Goal: Task Accomplishment & Management: Complete application form

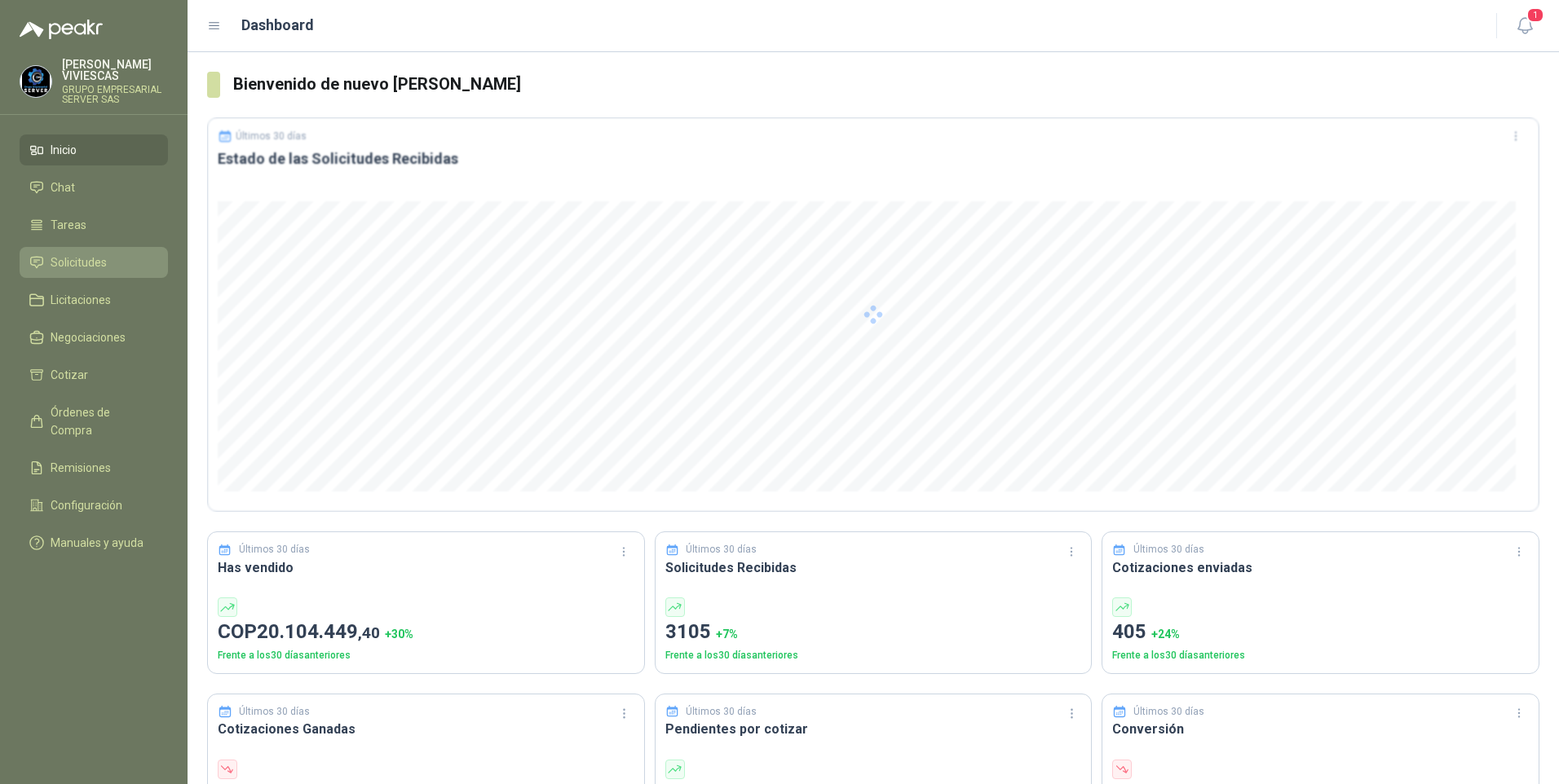
click at [99, 266] on span "Solicitudes" at bounding box center [79, 263] width 56 height 18
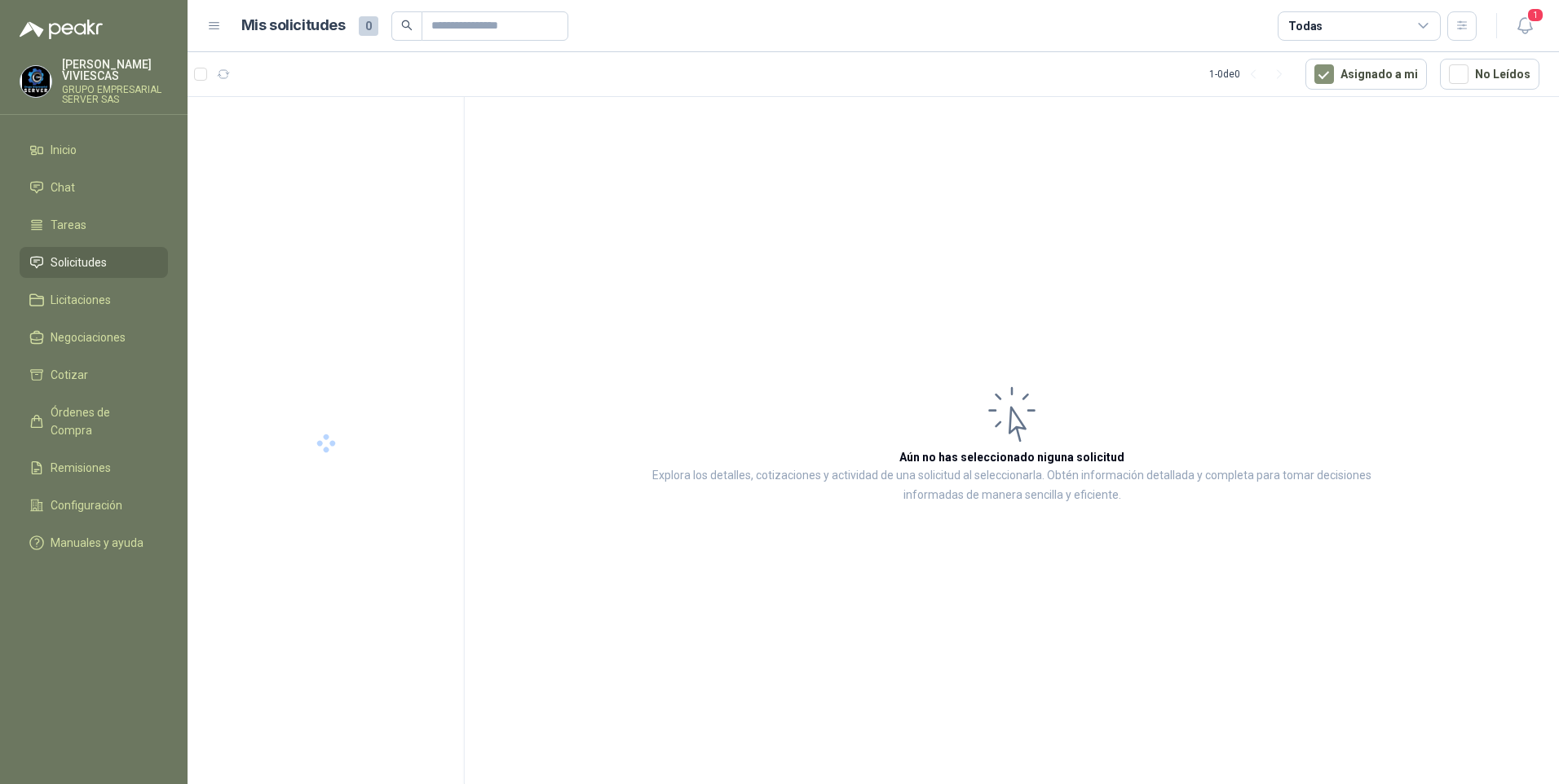
click at [81, 269] on span "Solicitudes" at bounding box center [79, 263] width 56 height 18
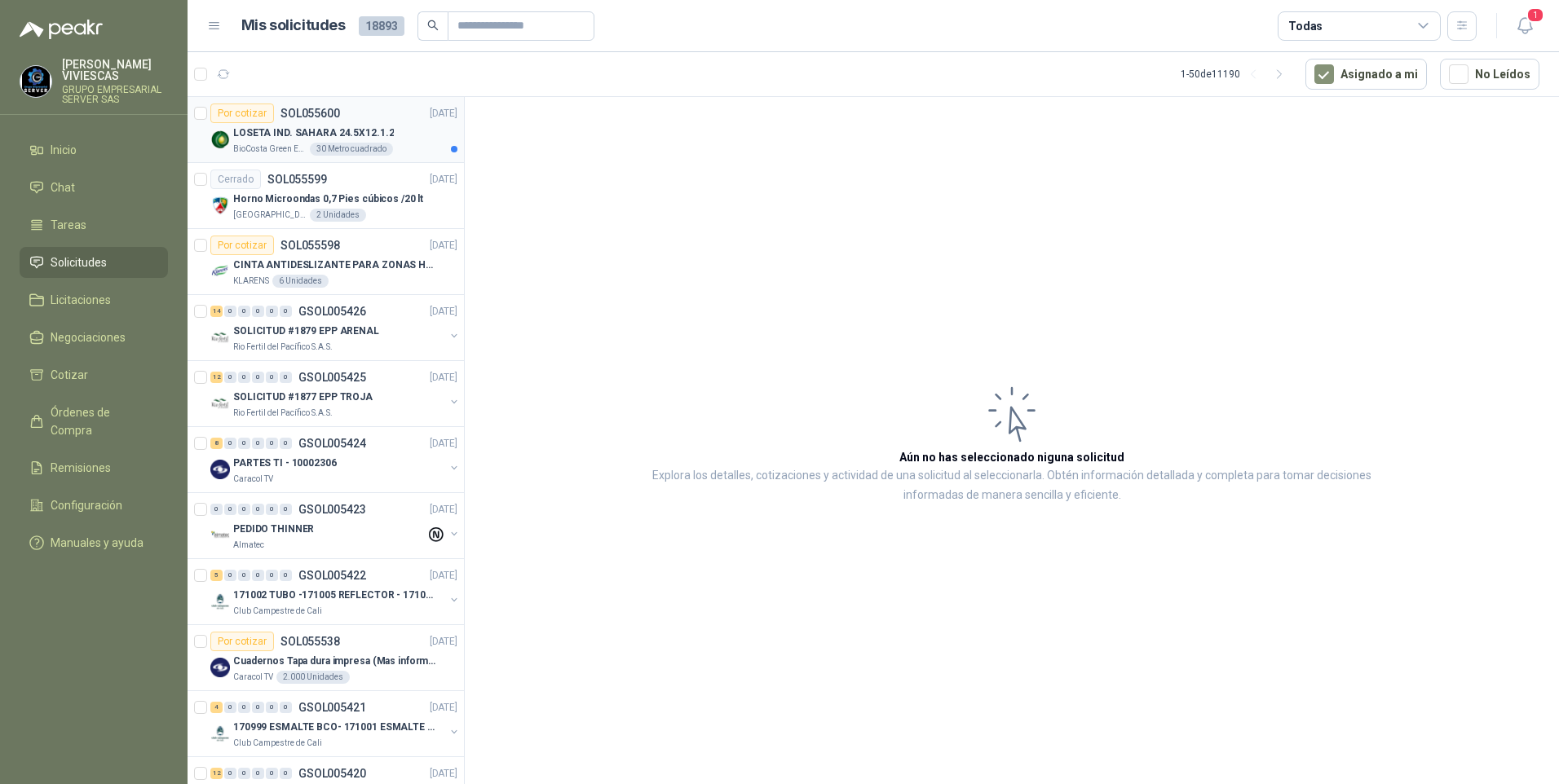
click at [295, 137] on p "LOSETA IND. SAHARA 24.5X12.1.2" at bounding box center [314, 133] width 161 height 15
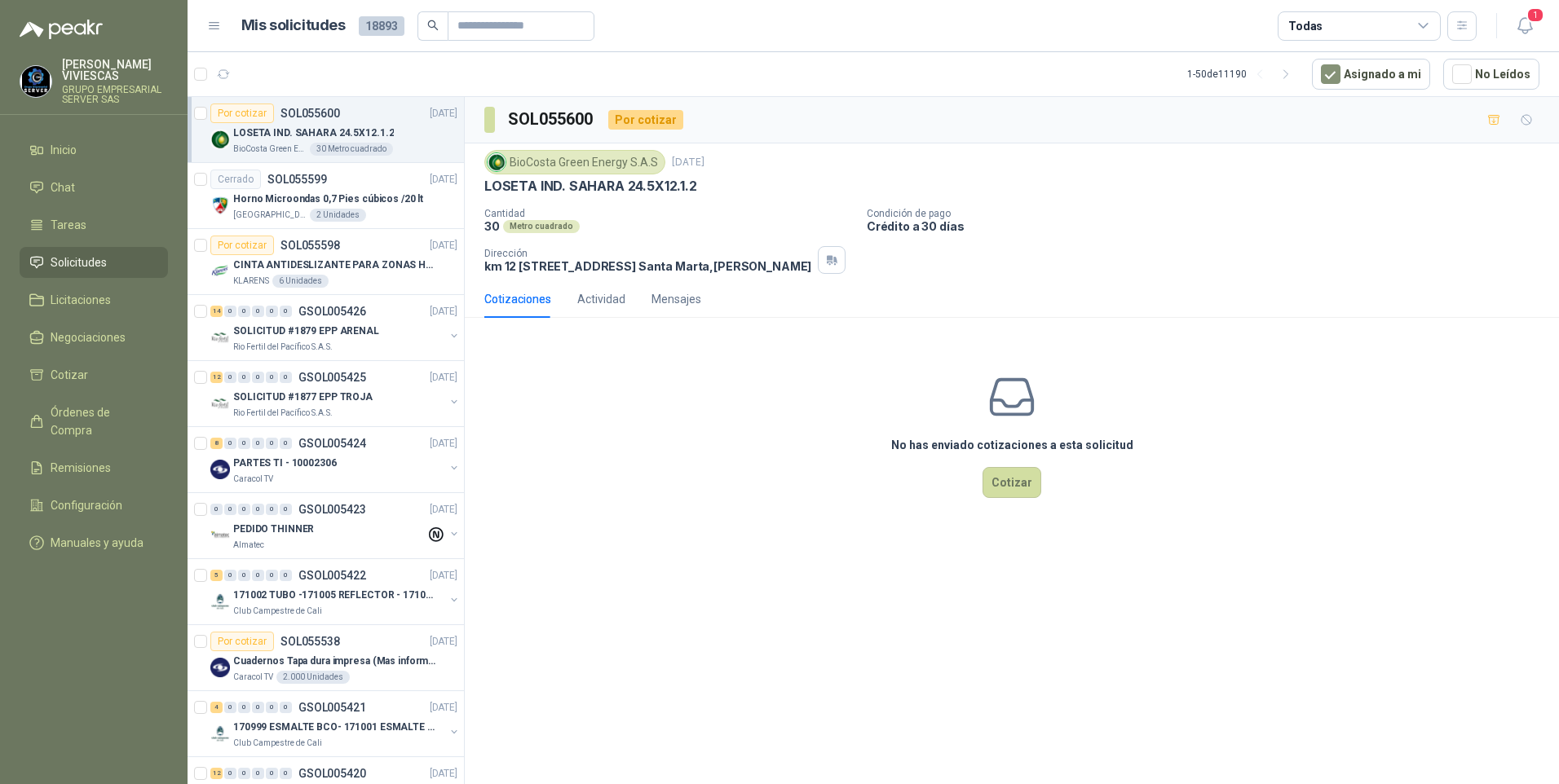
click at [480, 187] on div "BioCosta [PERSON_NAME] Energy S.A.S [DATE] LOSETA IND. SAHARA 24.5X12.1.2 Canti…" at bounding box center [1011, 212] width 1094 height 137
drag, startPoint x: 488, startPoint y: 187, endPoint x: 717, endPoint y: 188, distance: 229.0
click at [717, 188] on div "LOSETA IND. SAHARA 24.5X12.1.2" at bounding box center [1011, 186] width 1055 height 17
drag, startPoint x: 717, startPoint y: 188, endPoint x: 679, endPoint y: 191, distance: 38.1
copy p "LOSETA IND. SAHARA 24.5X12.1.2"
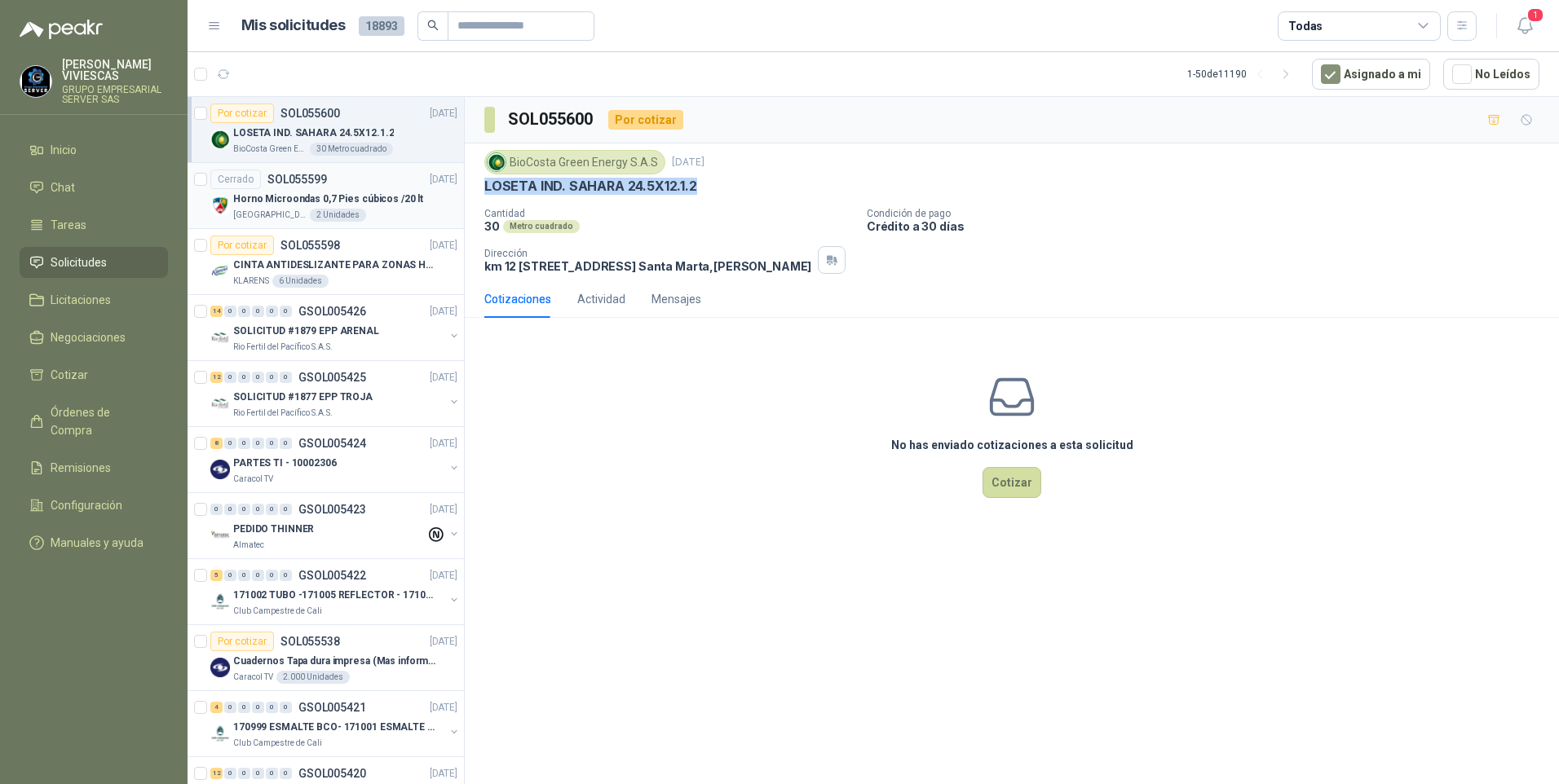
click at [279, 195] on p "Horno Microondas 0,7 Pies cúbicos /20 lt" at bounding box center [328, 199] width 190 height 15
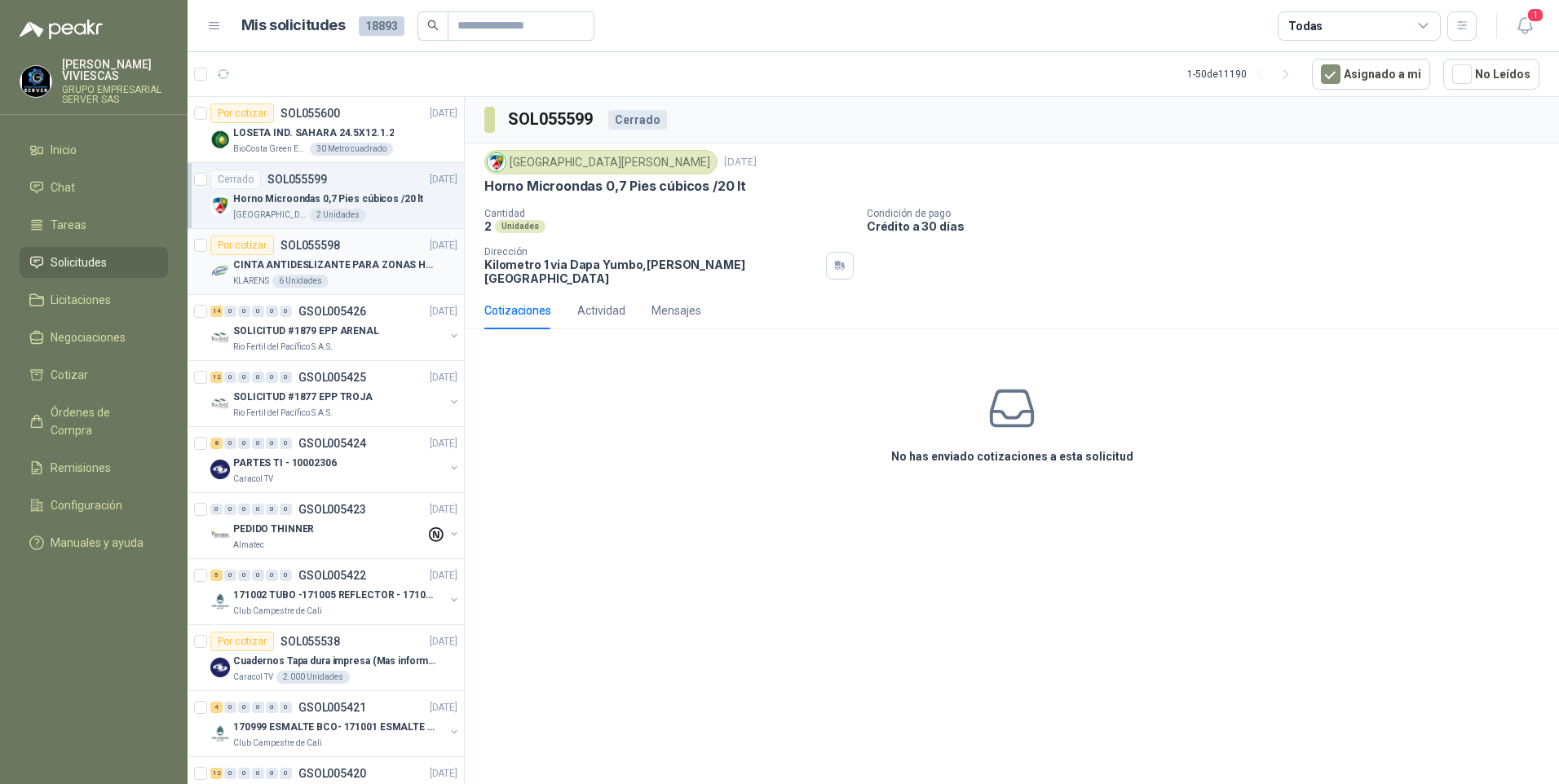
click at [290, 265] on p "CINTA ANTIDESLIZANTE PARA ZONAS HUMEDAS" at bounding box center [334, 264] width 203 height 15
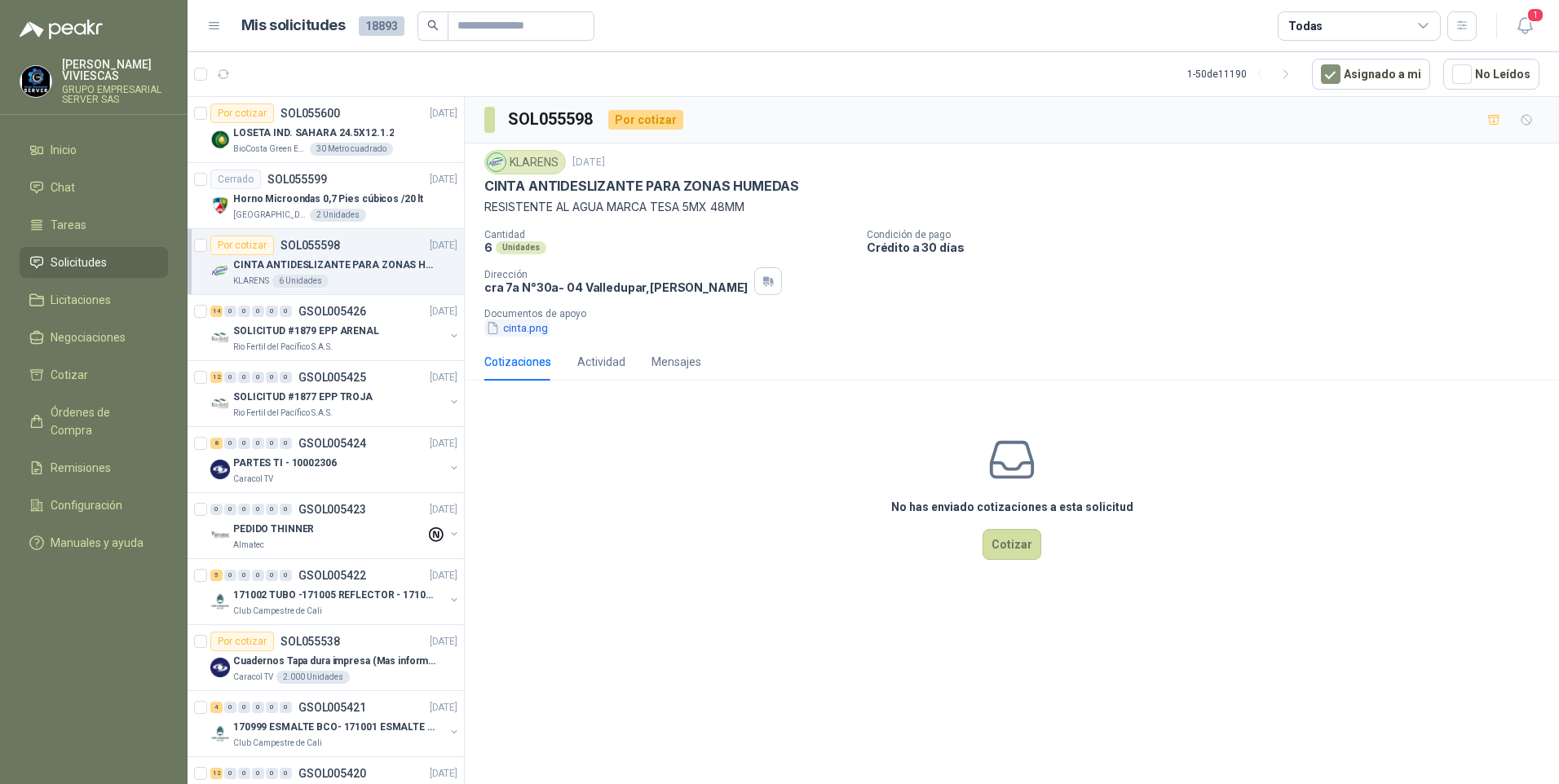
click at [530, 334] on button "cinta.png" at bounding box center [516, 328] width 65 height 17
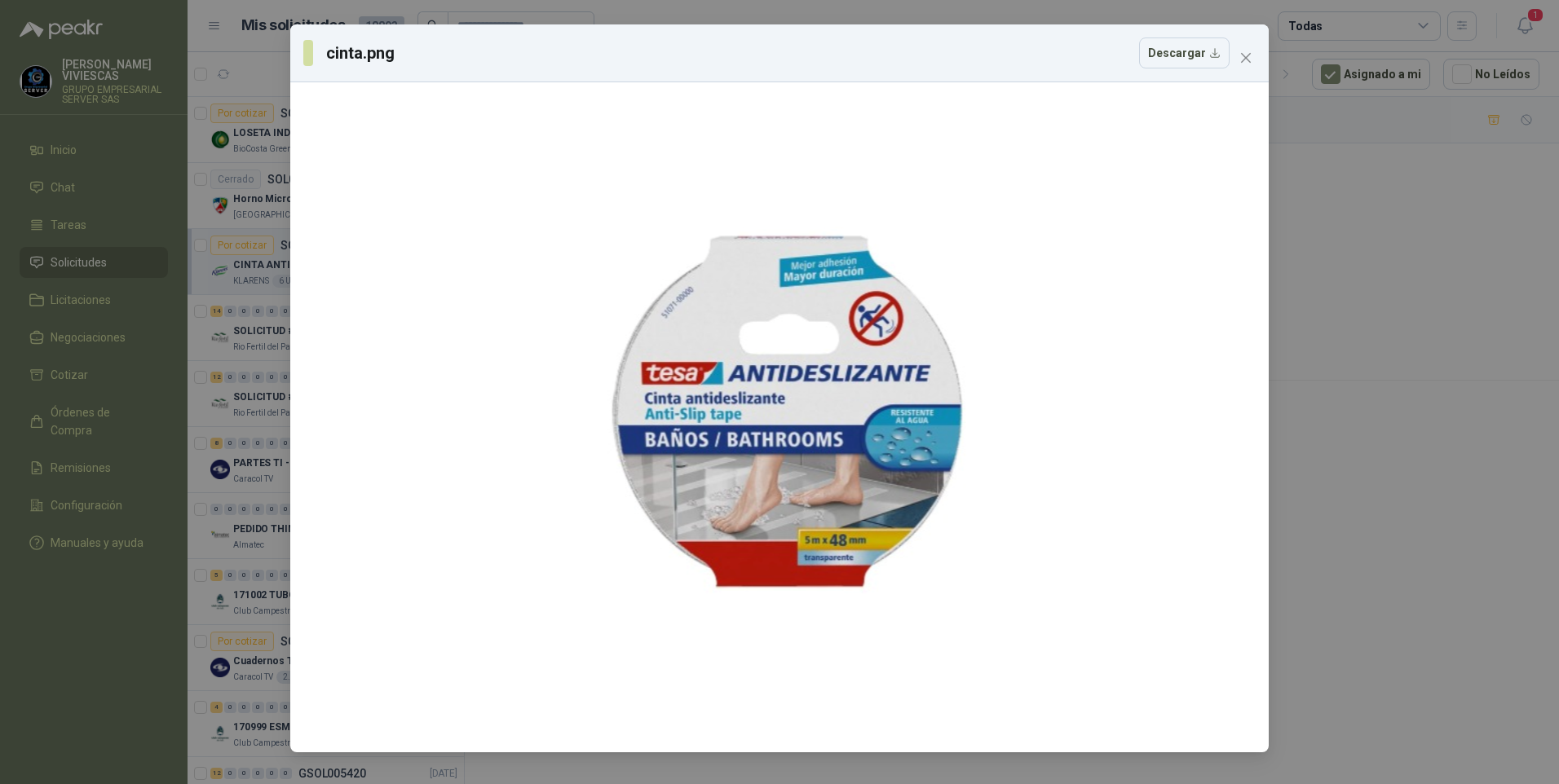
click at [1334, 456] on div "cinta.png Descargar" at bounding box center [779, 392] width 1559 height 784
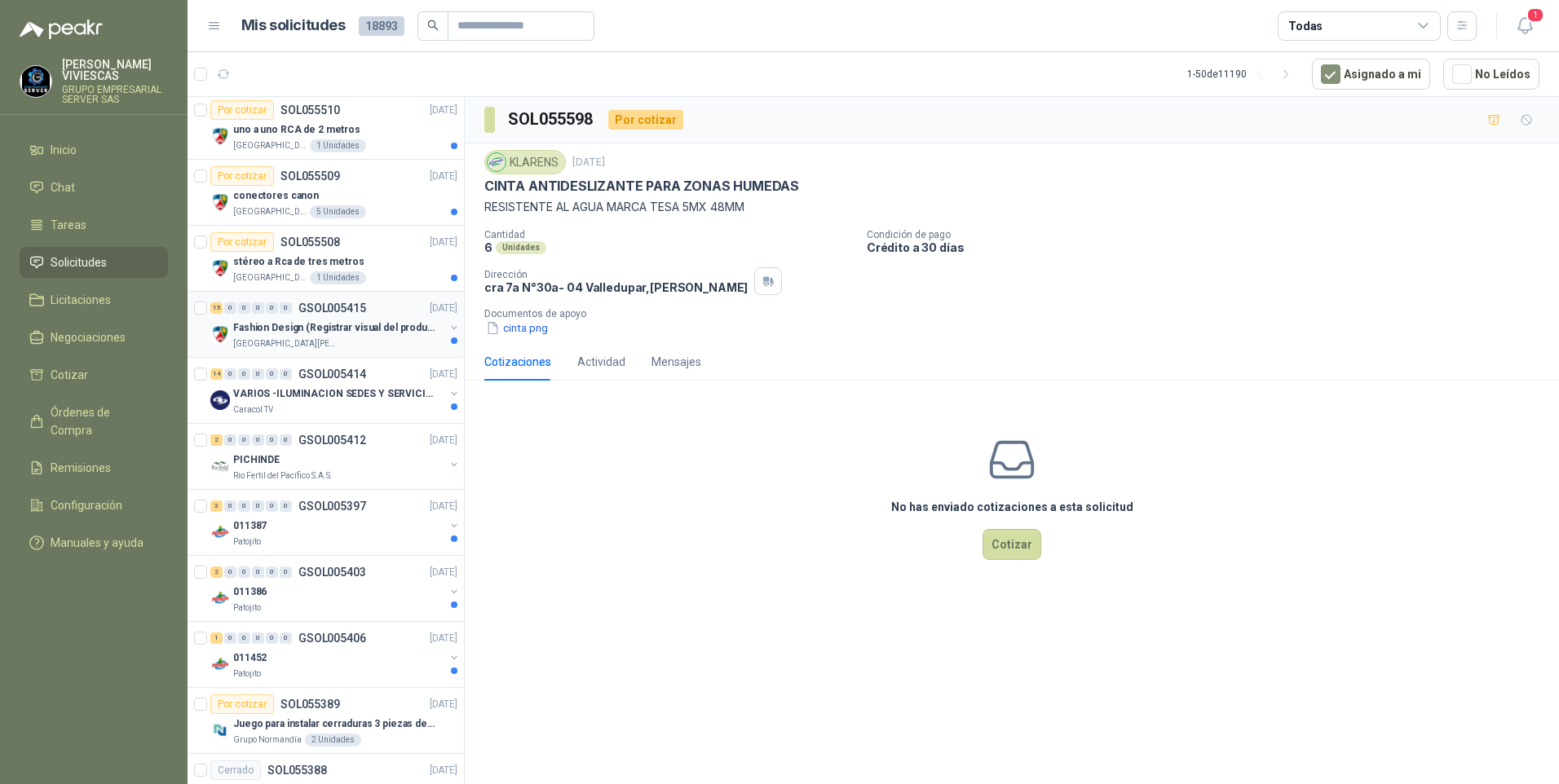
scroll to position [1141, 0]
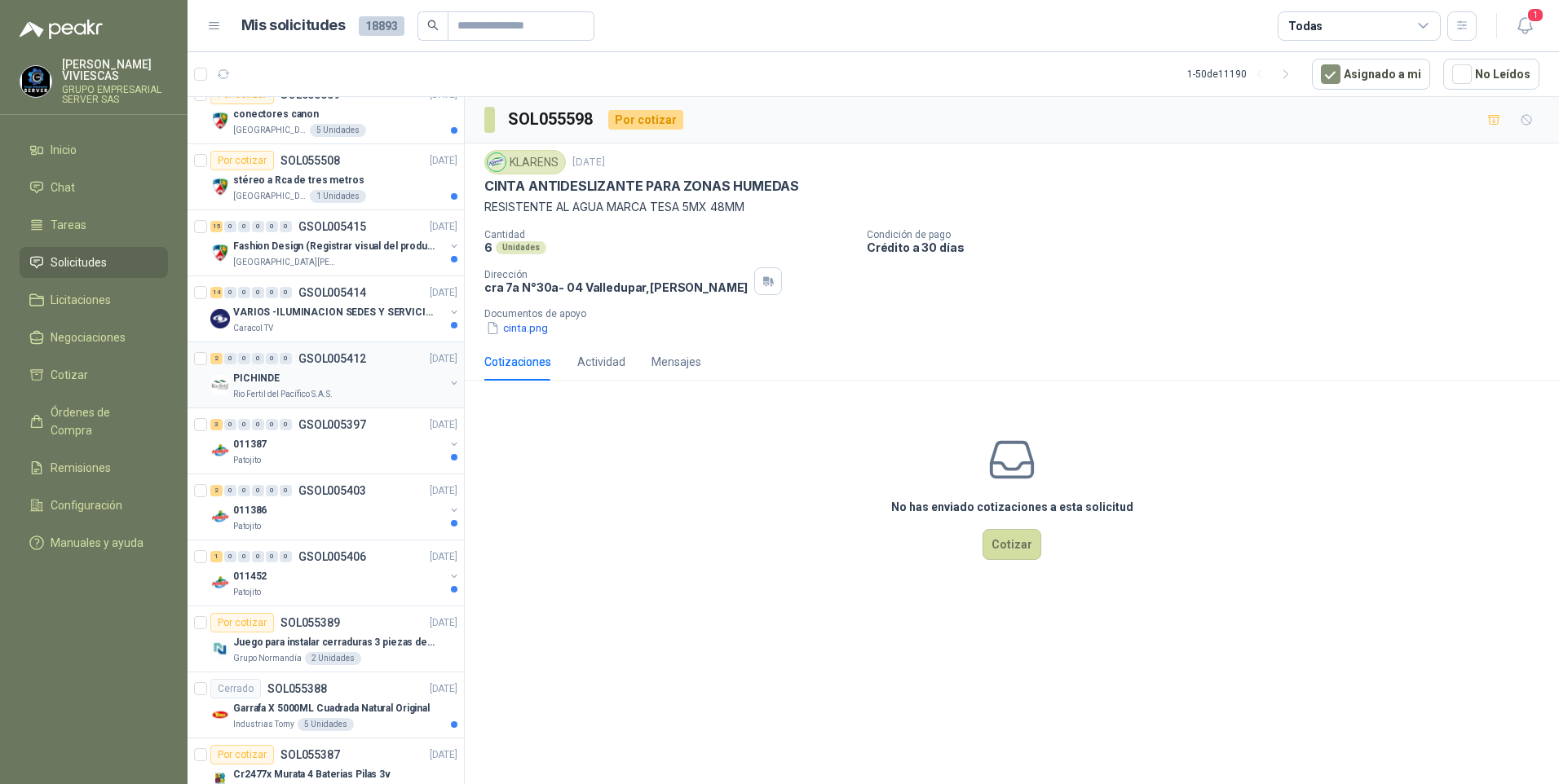
click at [252, 375] on p "PICHINDE" at bounding box center [256, 378] width 46 height 15
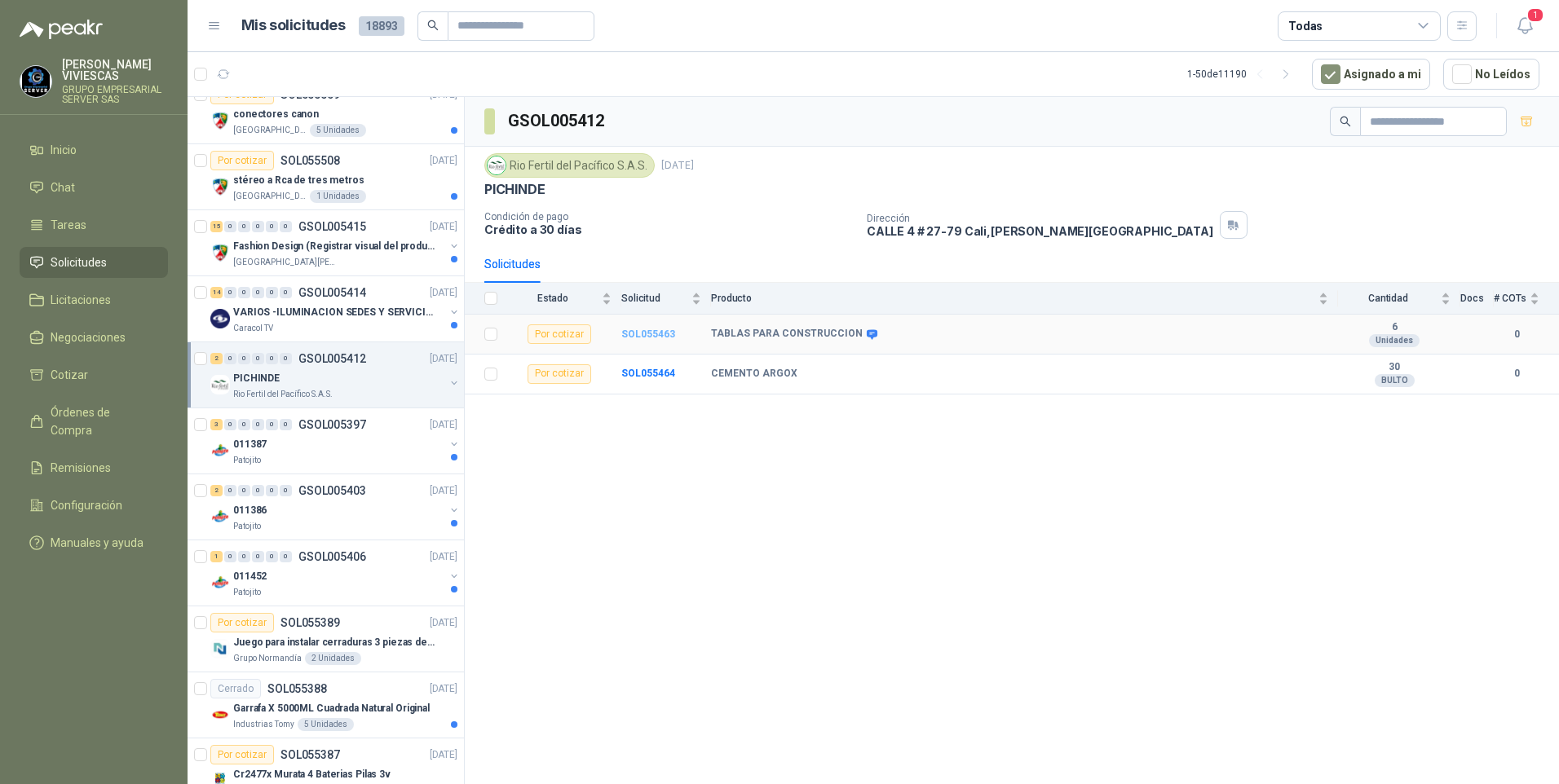
click at [648, 337] on b "SOL055463" at bounding box center [649, 334] width 54 height 12
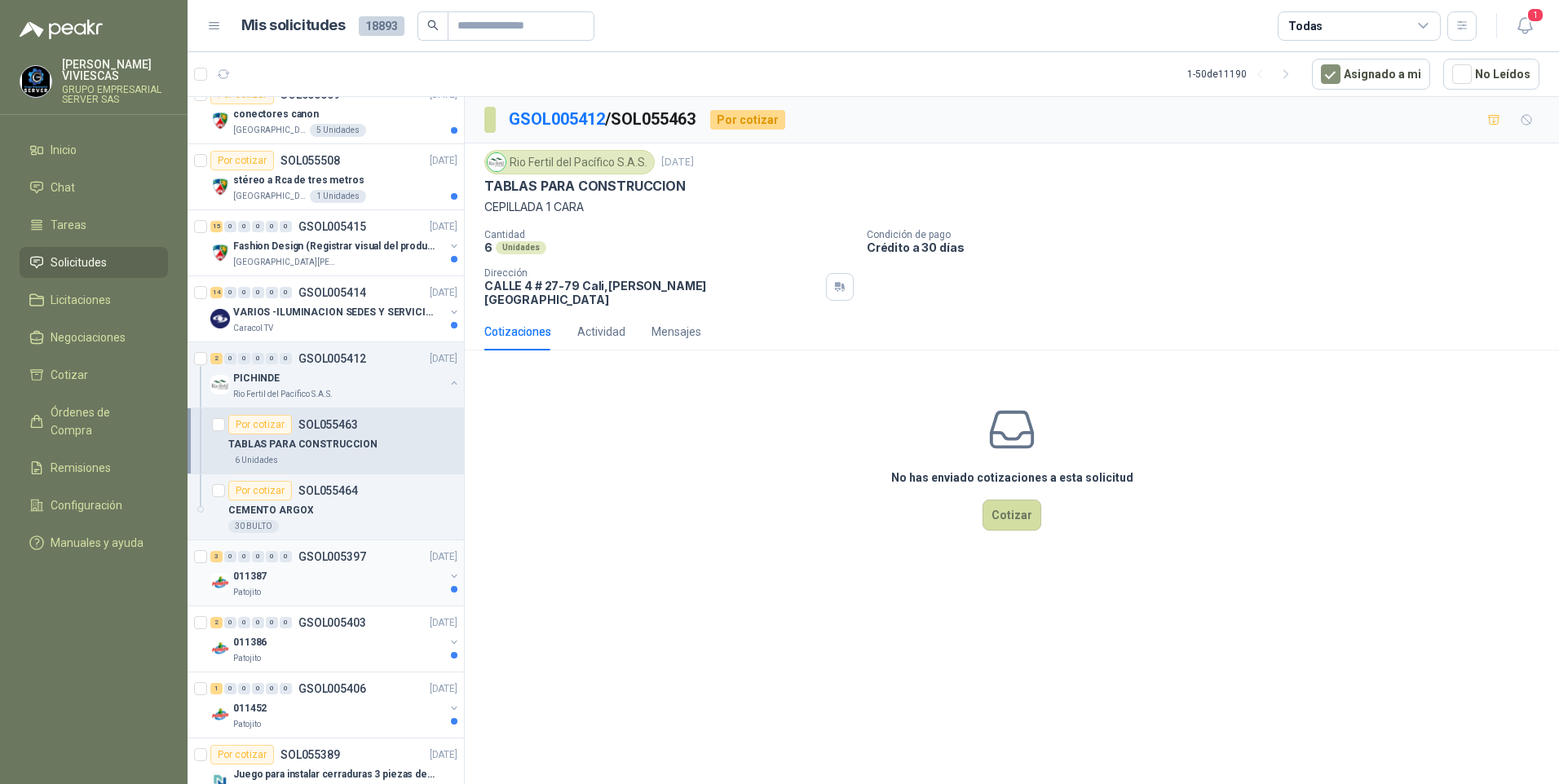
click at [272, 589] on div "Patojito" at bounding box center [339, 592] width 211 height 13
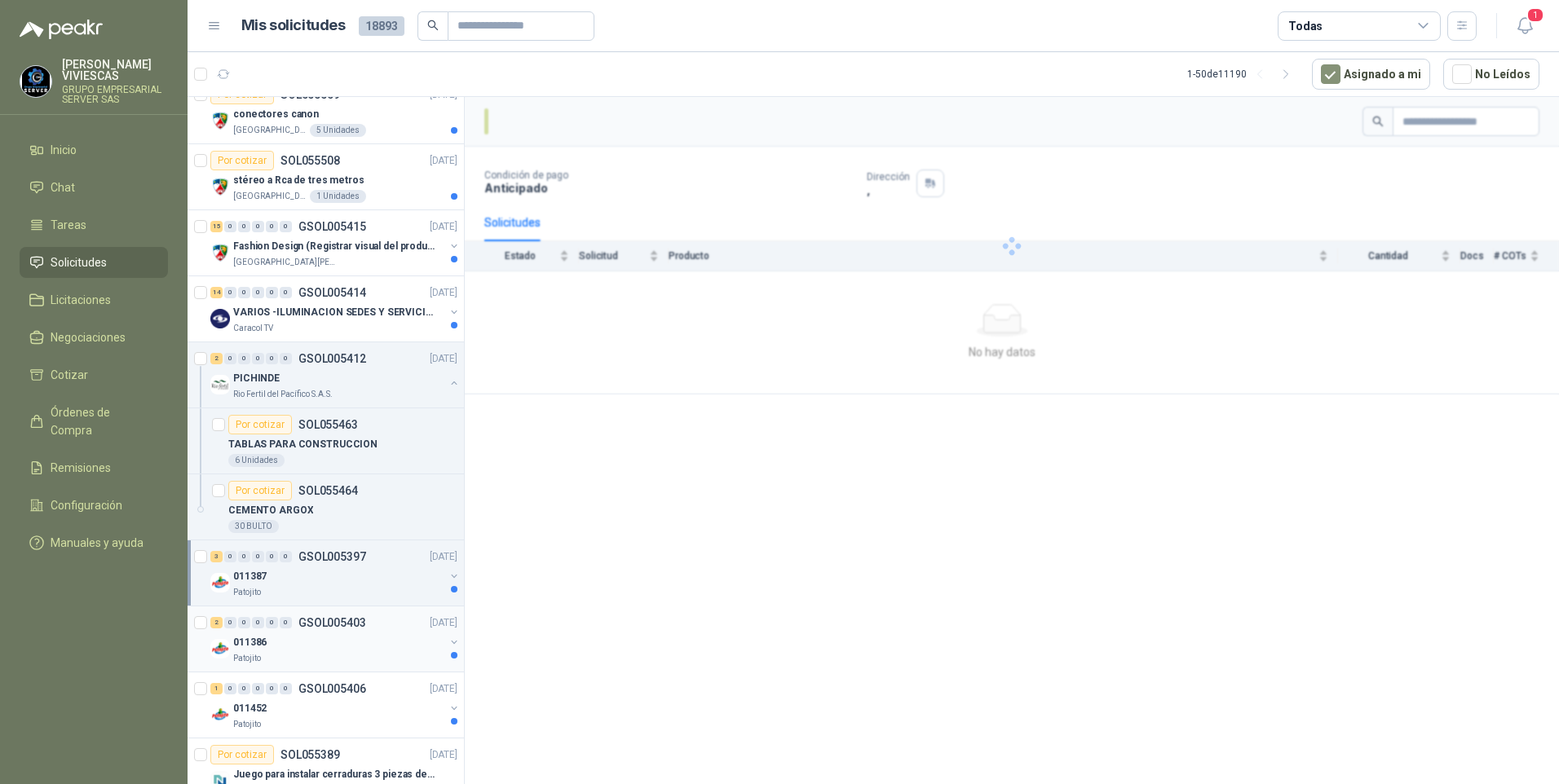
click at [310, 658] on div "Patojito" at bounding box center [339, 658] width 211 height 13
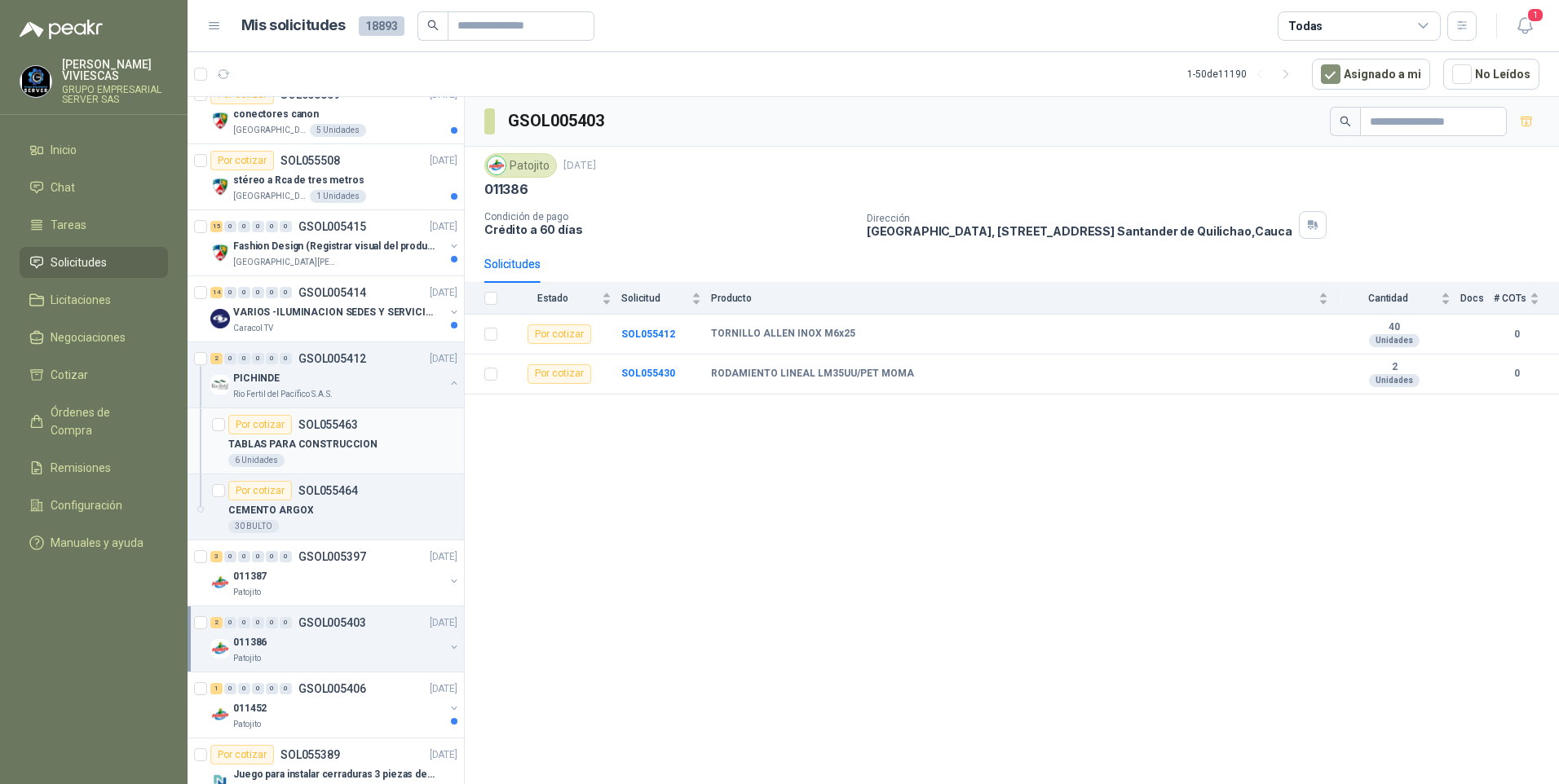
click at [301, 449] on p "TABLAS PARA CONSTRUCCION" at bounding box center [303, 444] width 149 height 15
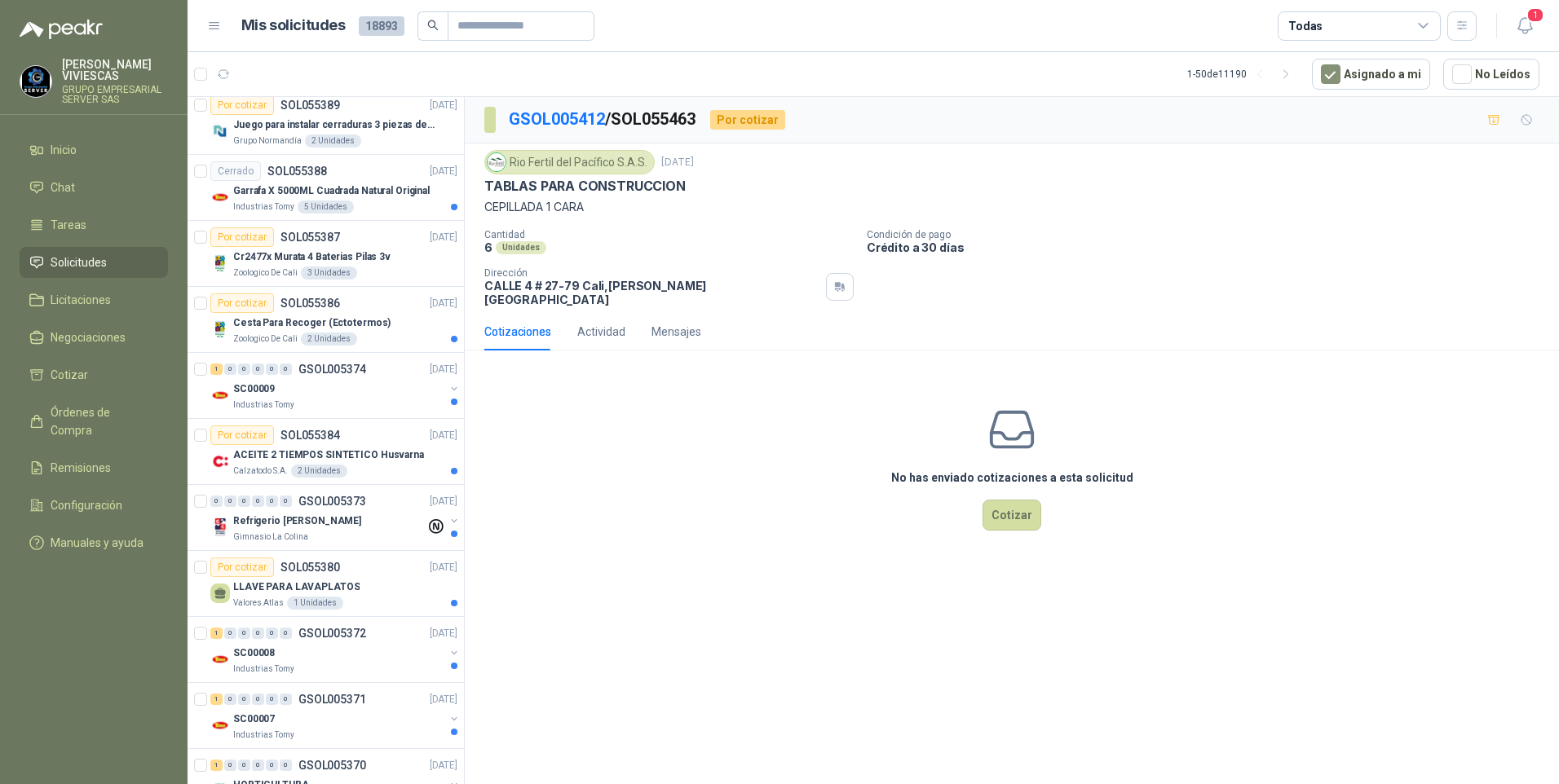
scroll to position [1793, 0]
click at [289, 194] on p "Garrafa X 5000ML Cuadrada Natural Original" at bounding box center [331, 188] width 197 height 15
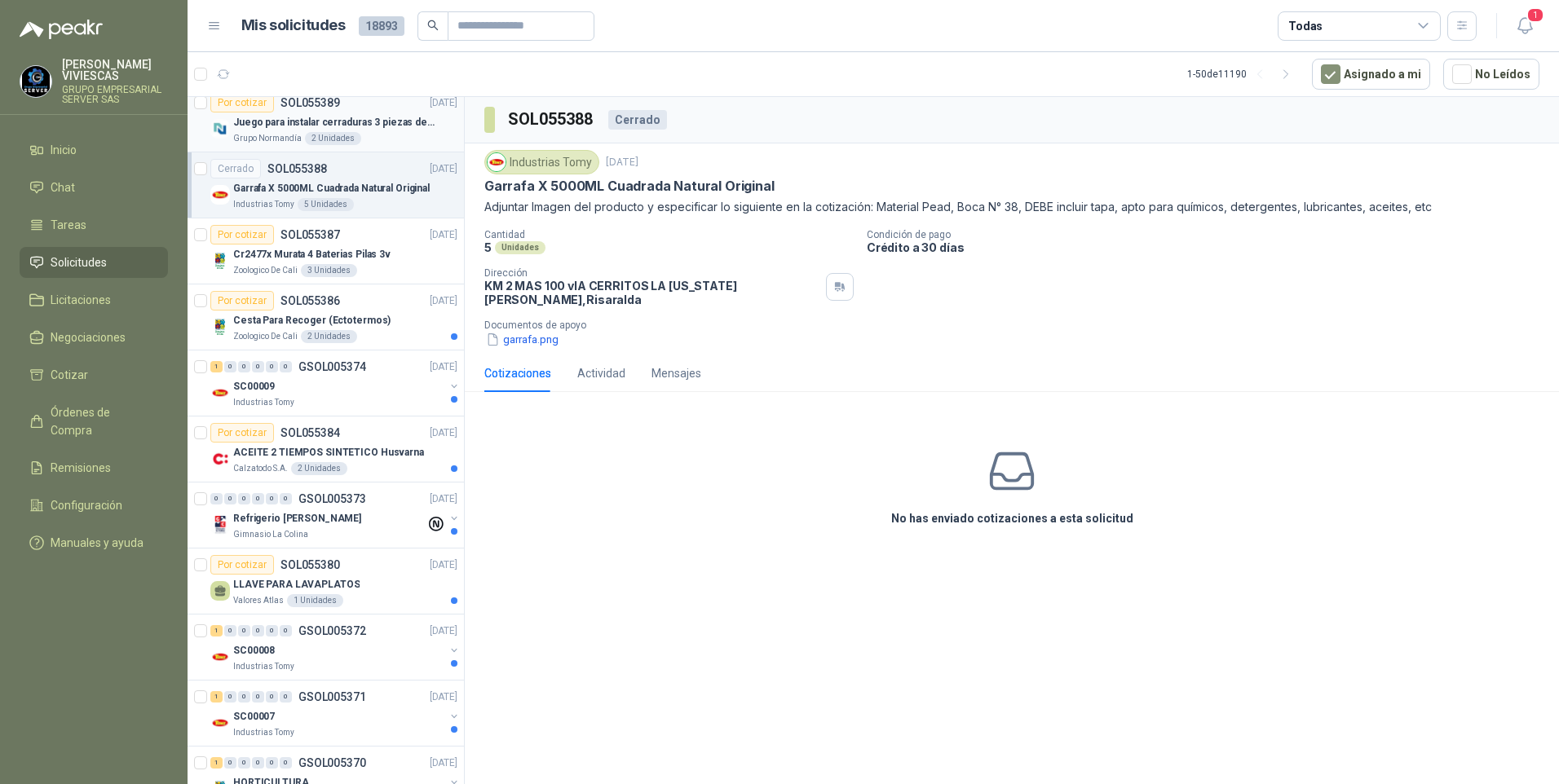
click at [272, 138] on p "Grupo Normandía" at bounding box center [267, 138] width 69 height 13
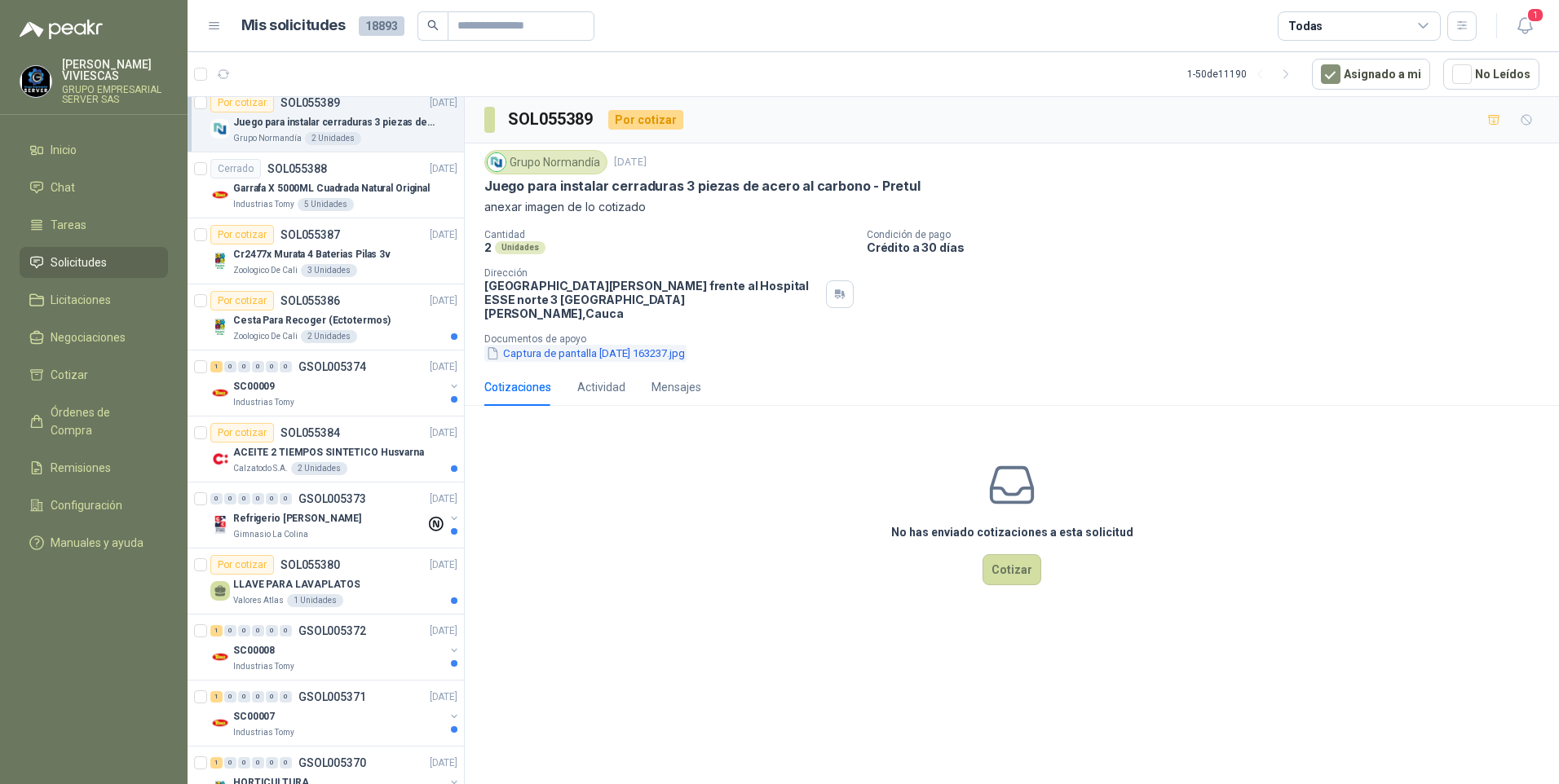
click at [591, 345] on button "Captura de pantalla [DATE] 163237.jpg" at bounding box center [585, 353] width 202 height 17
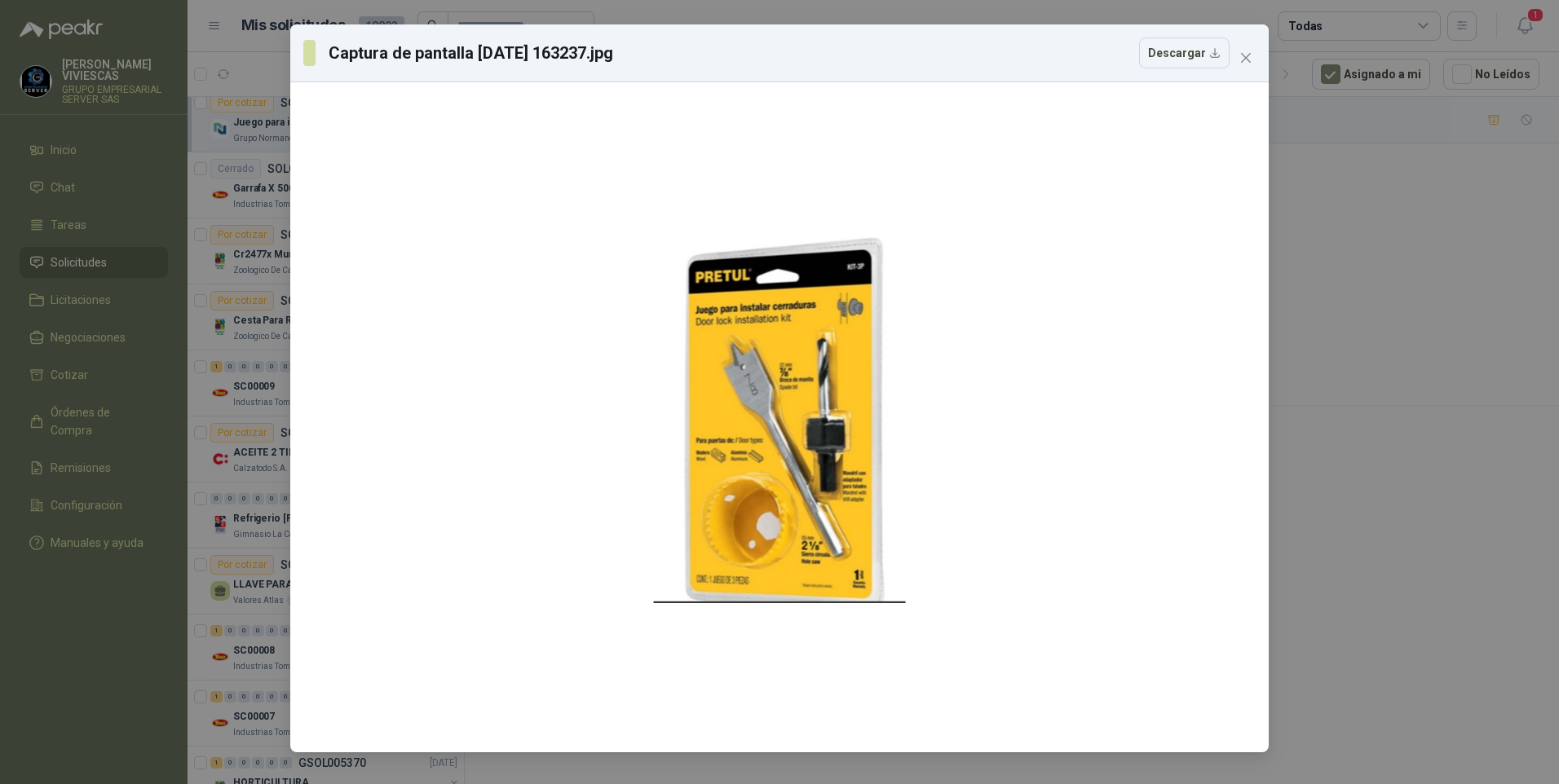
click at [1390, 497] on div "Captura de pantalla [DATE] 163237.jpg Descargar" at bounding box center [779, 392] width 1559 height 784
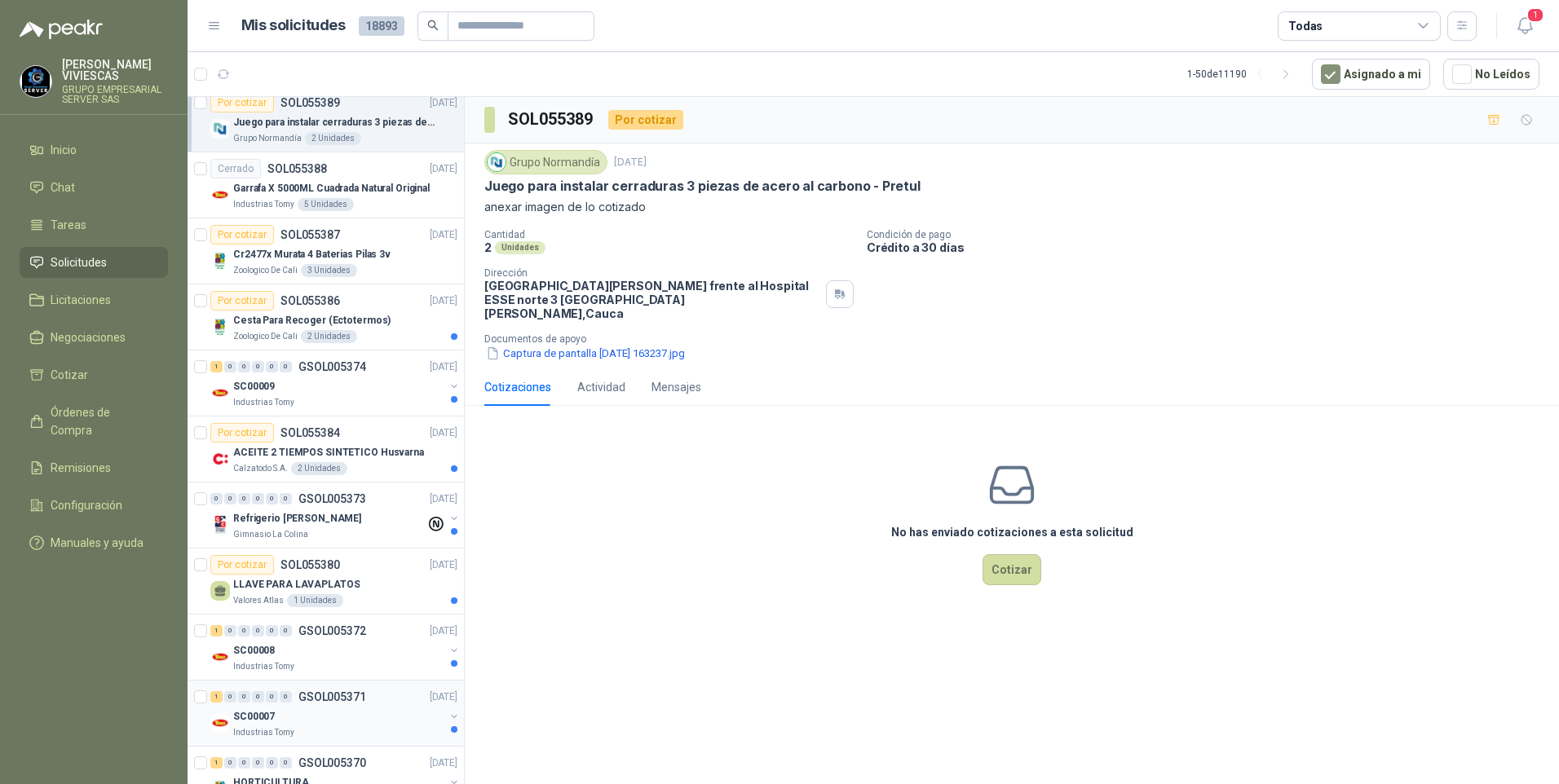
scroll to position [1956, 0]
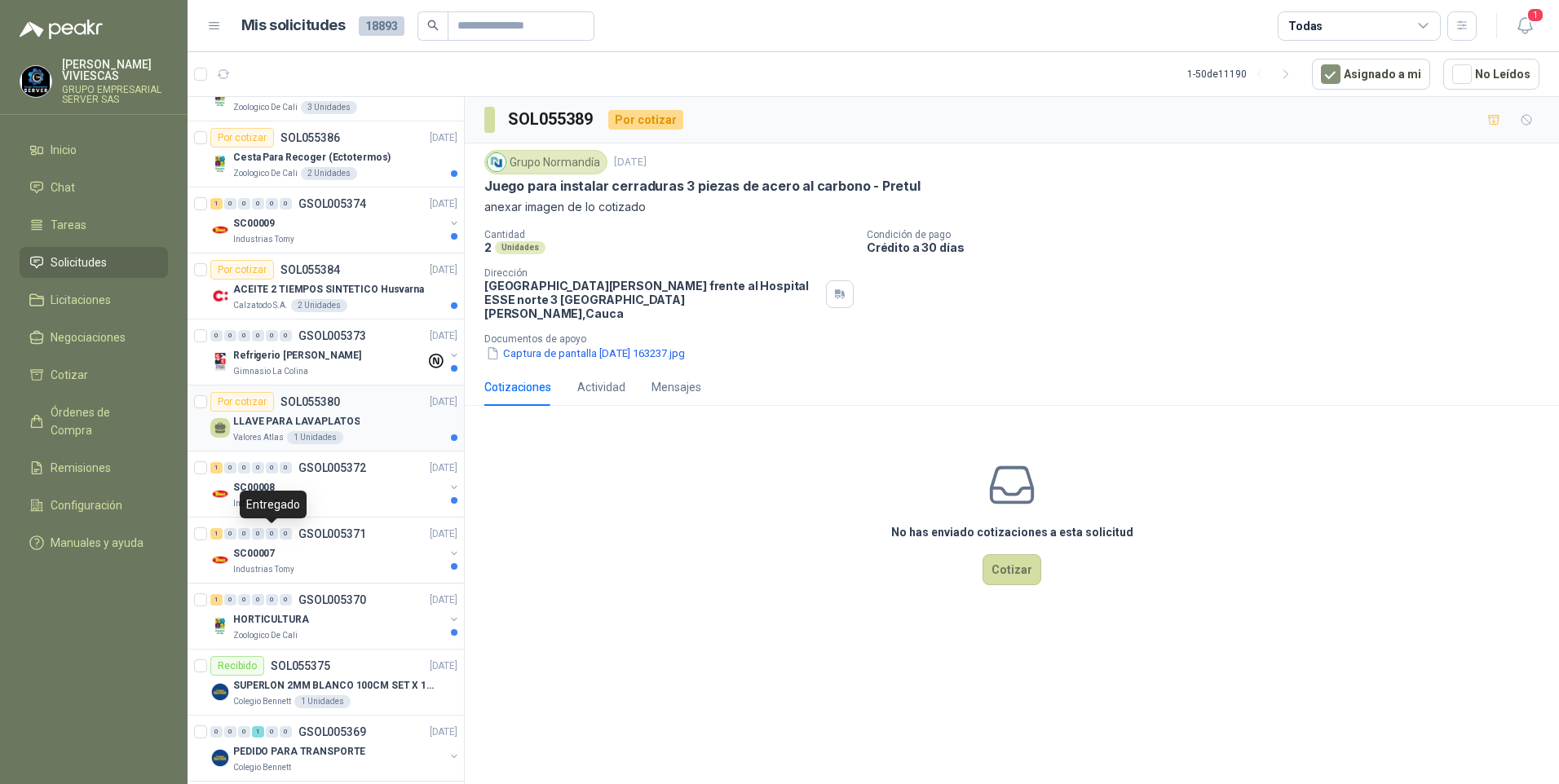
click at [258, 426] on p "LLAVE PARA LAVAPLATOS" at bounding box center [296, 421] width 126 height 15
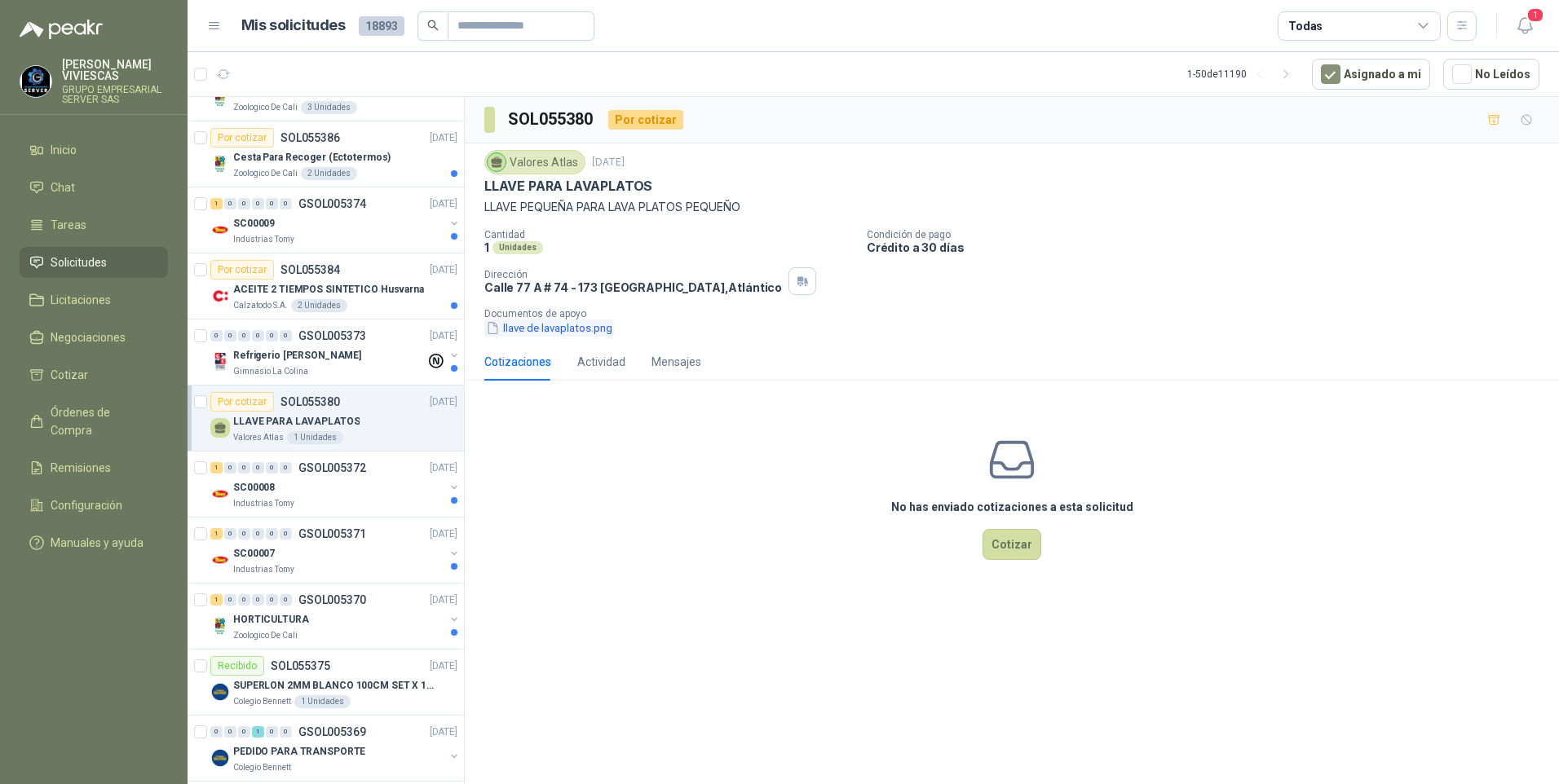
click at [550, 332] on button "llave de lavaplatos.png" at bounding box center [549, 328] width 130 height 17
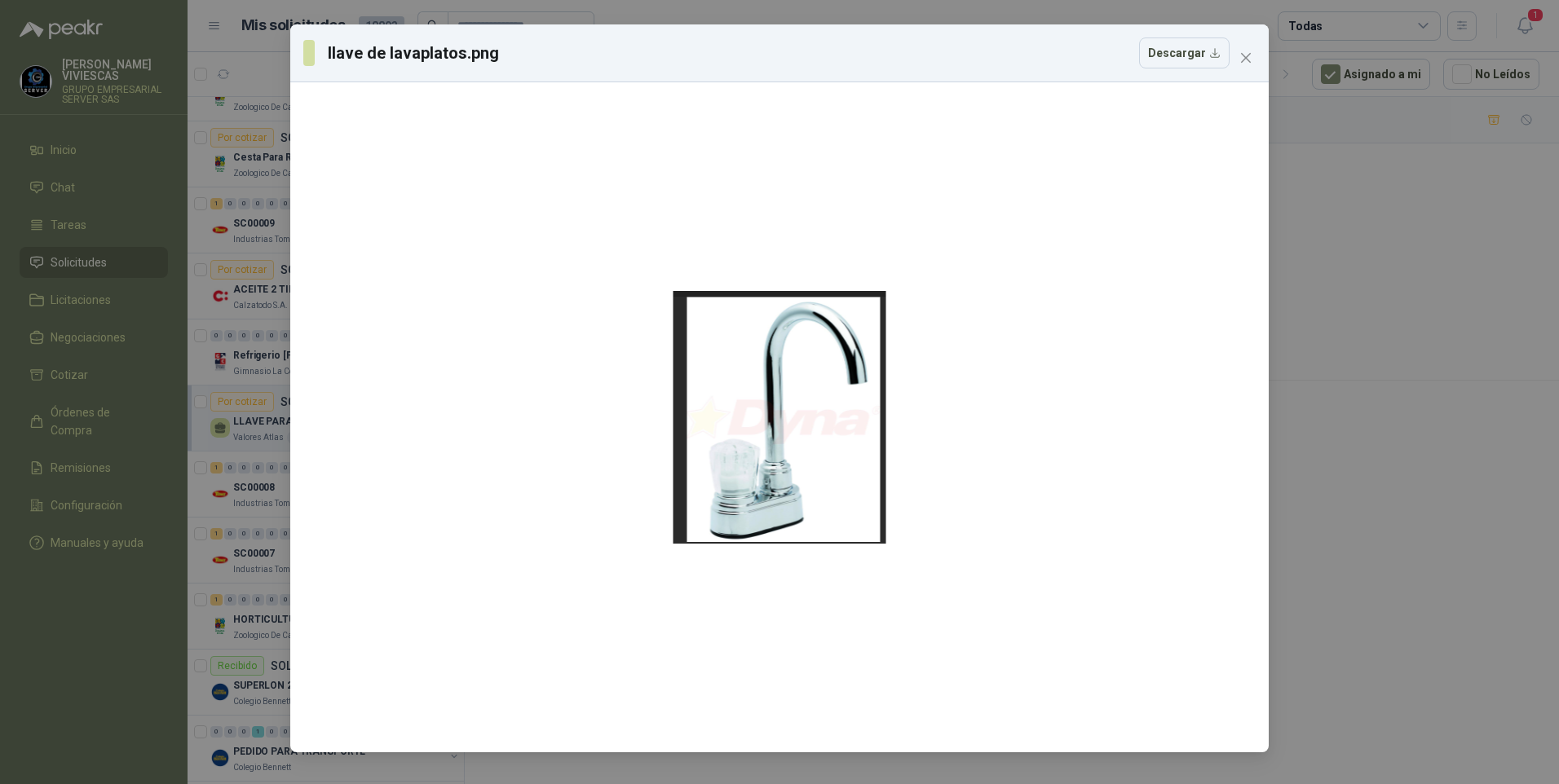
click at [1425, 516] on div "llave de lavaplatos.png Descargar" at bounding box center [779, 392] width 1559 height 784
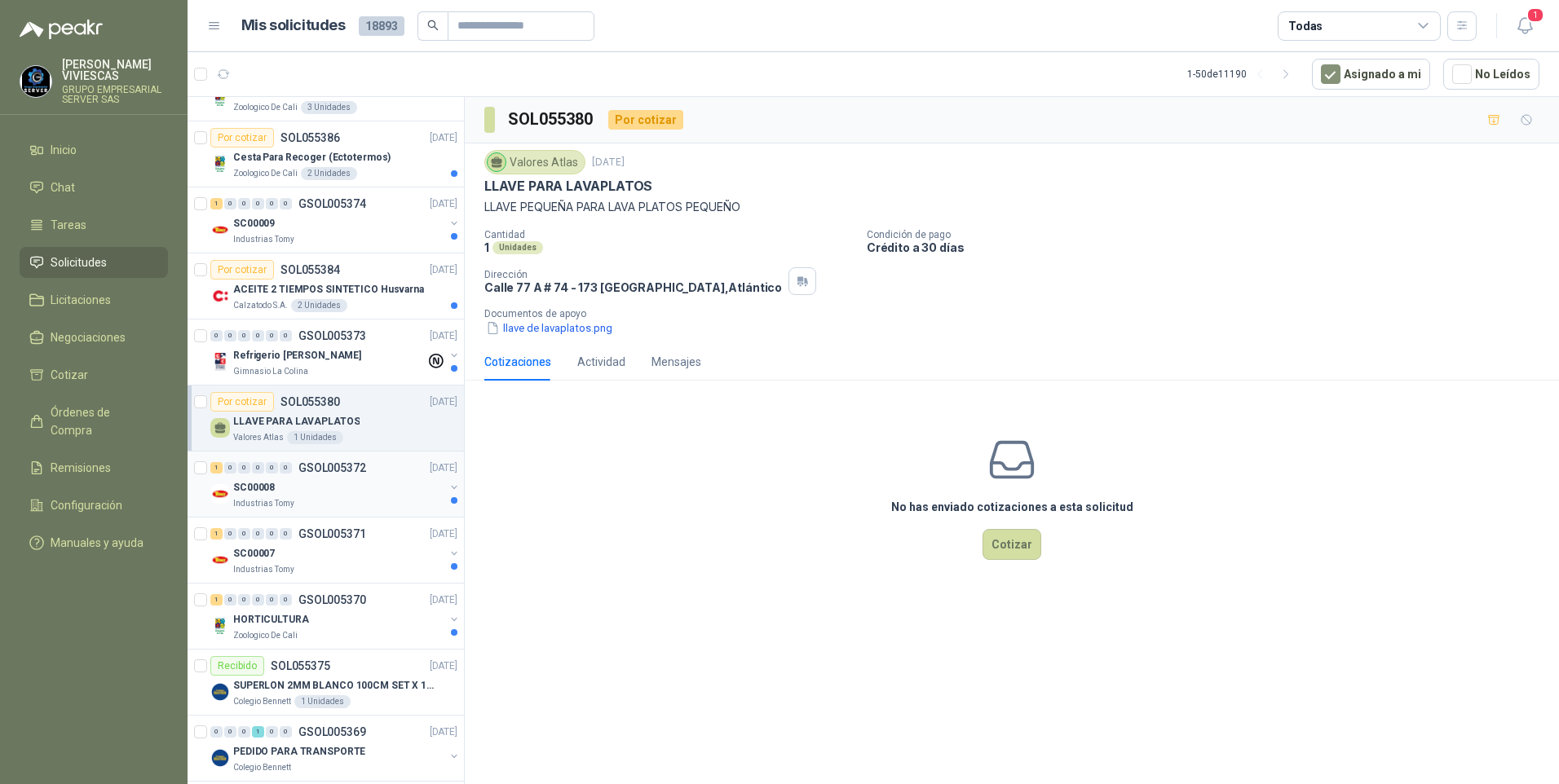
click at [268, 494] on p "SC00008" at bounding box center [254, 488] width 42 height 15
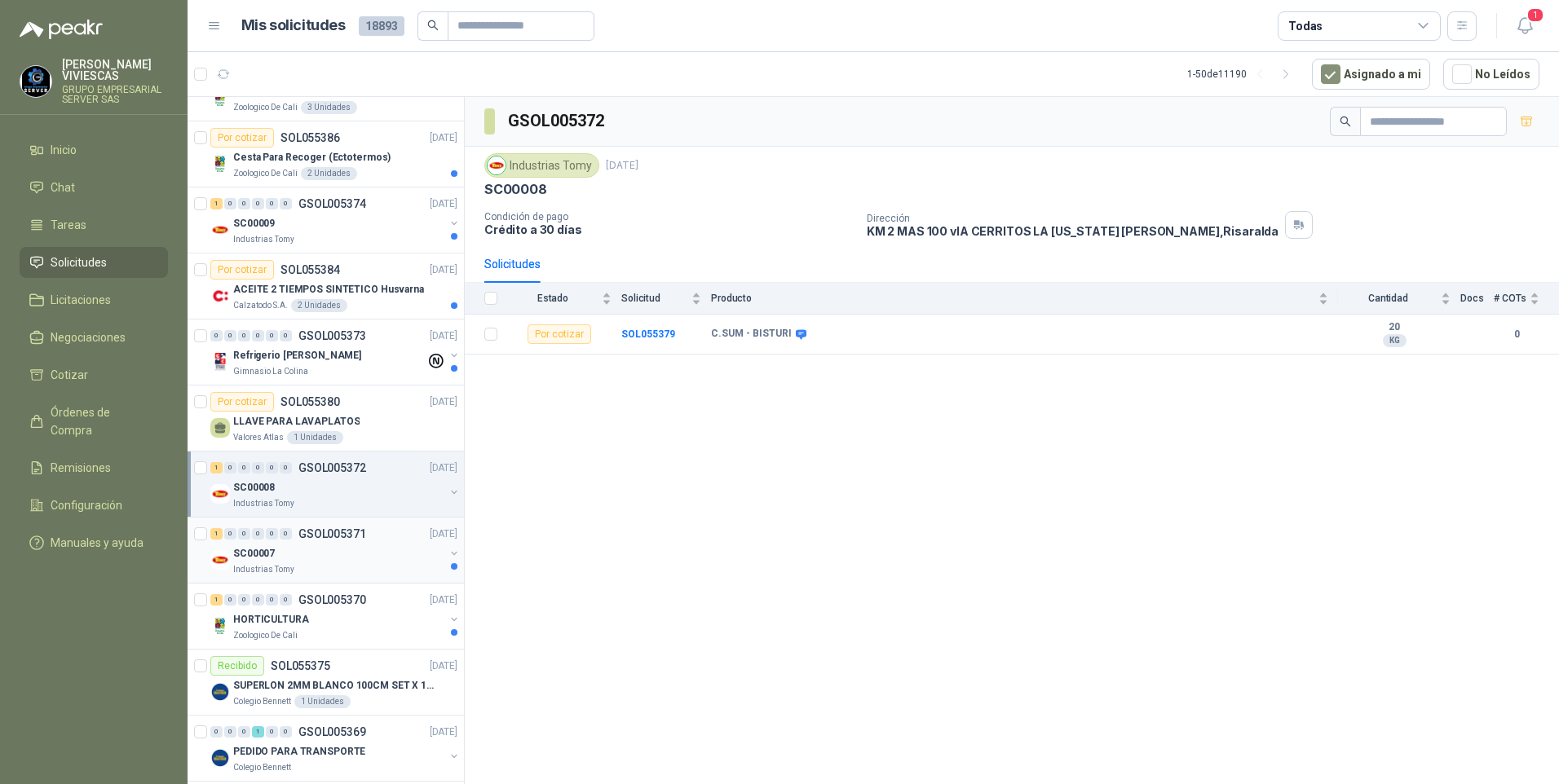
click at [285, 551] on div "SC00007" at bounding box center [339, 554] width 211 height 20
click at [276, 288] on p "ACEITE 2 TIEMPOS SINTETICO Husvarna" at bounding box center [329, 289] width 191 height 15
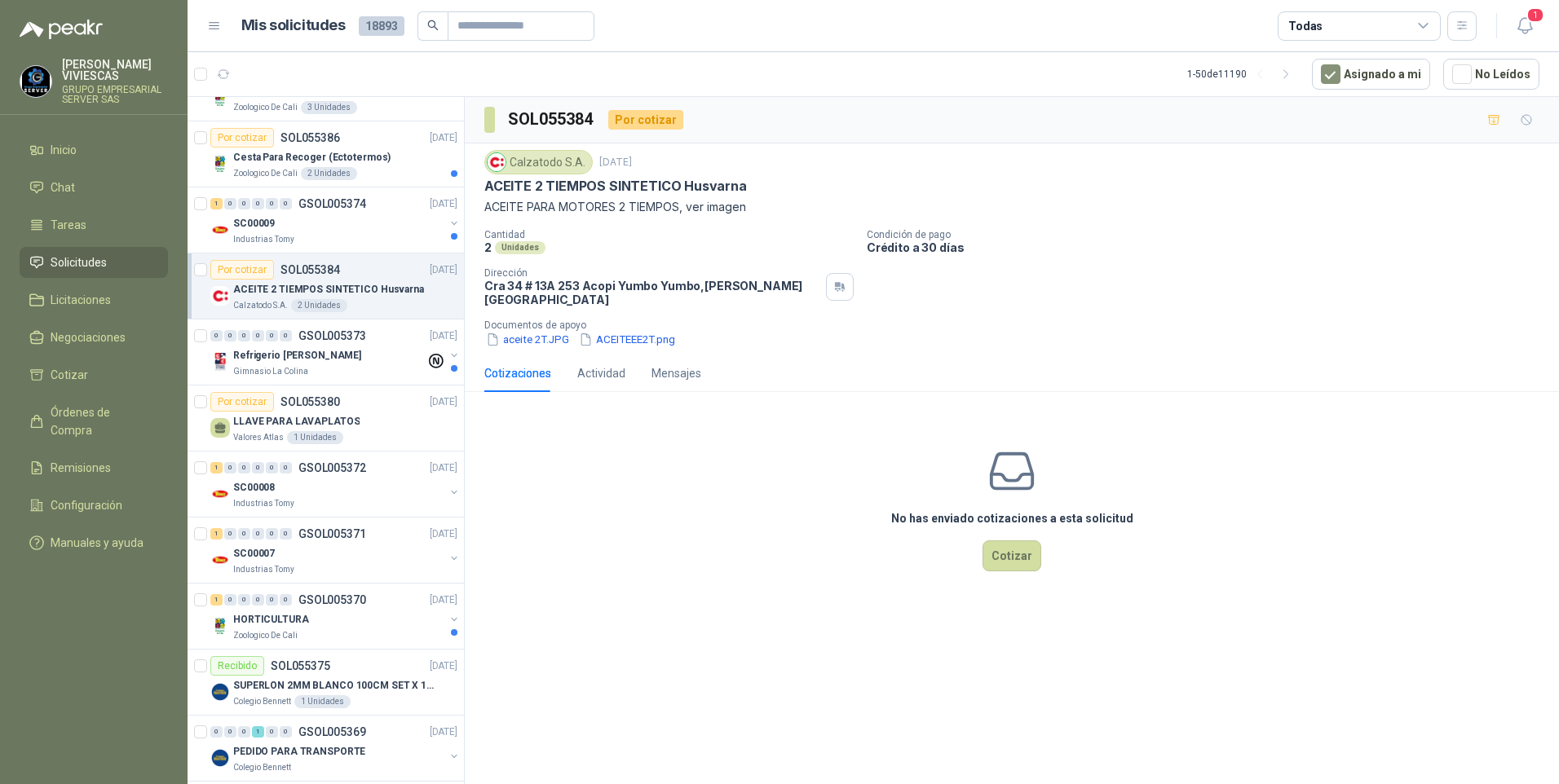
click at [541, 337] on div "Calzatodo [DATE] ACEITE 2 TIEMPOS SINTETICO Husvarna ACEITE PARA MOTORES 2 TIEM…" at bounding box center [1011, 249] width 1094 height 211
click at [541, 333] on button "aceite 2T.JPG" at bounding box center [527, 339] width 87 height 17
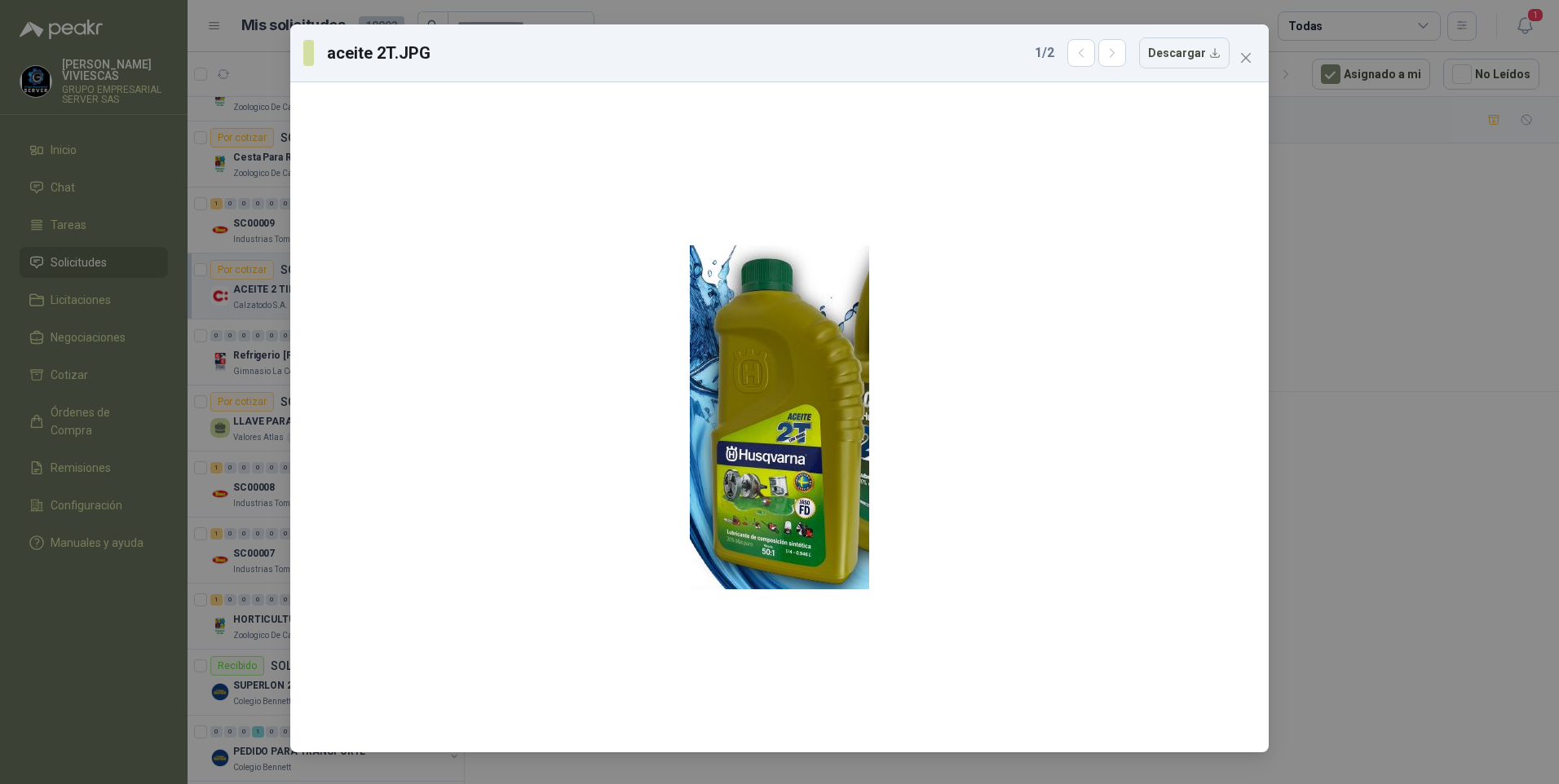
click at [1358, 548] on div "aceite 2T.JPG 1 / 2 Descargar" at bounding box center [779, 392] width 1559 height 784
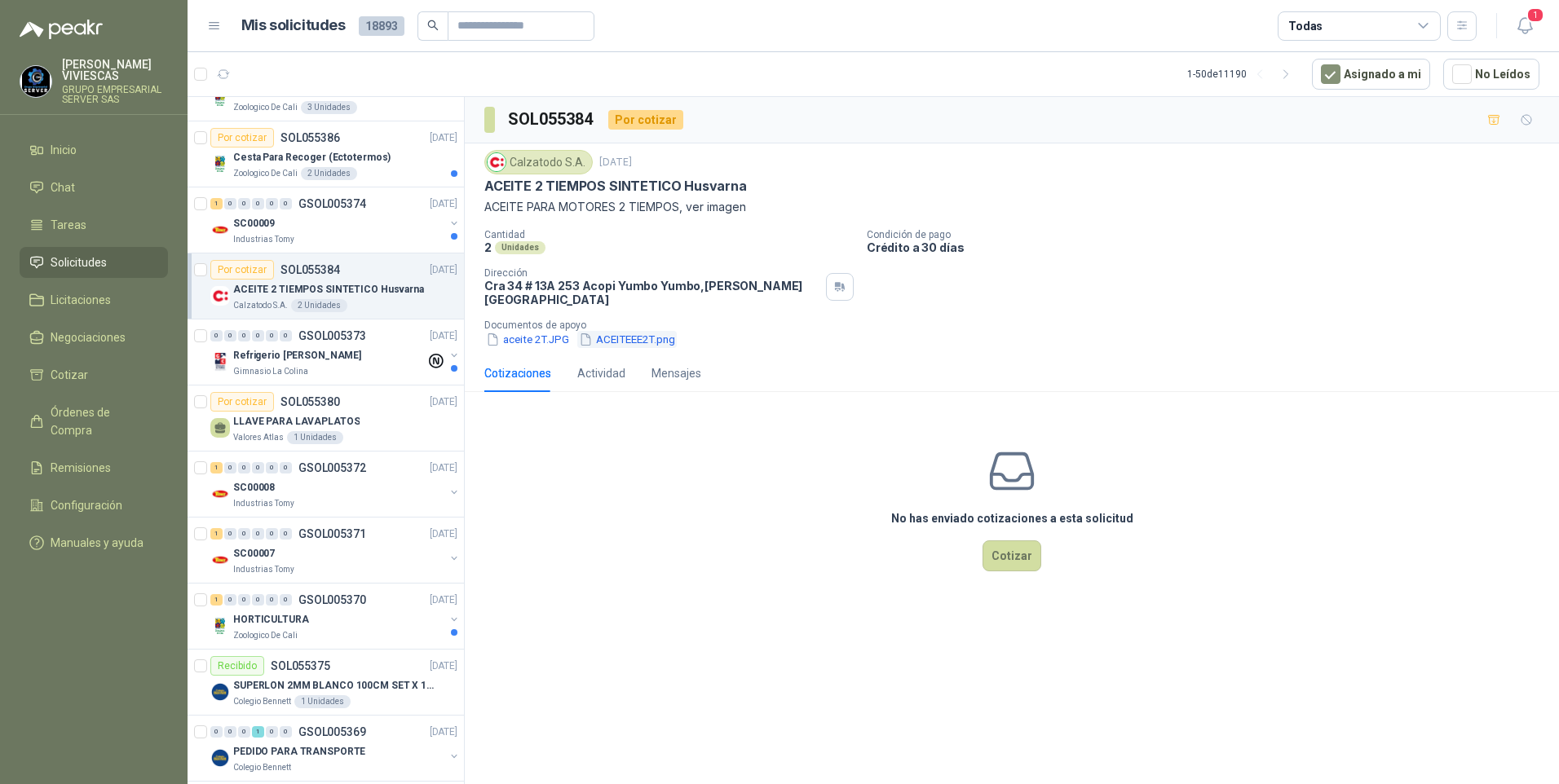
click at [633, 331] on button "ACEITEEE2T.png" at bounding box center [626, 339] width 99 height 17
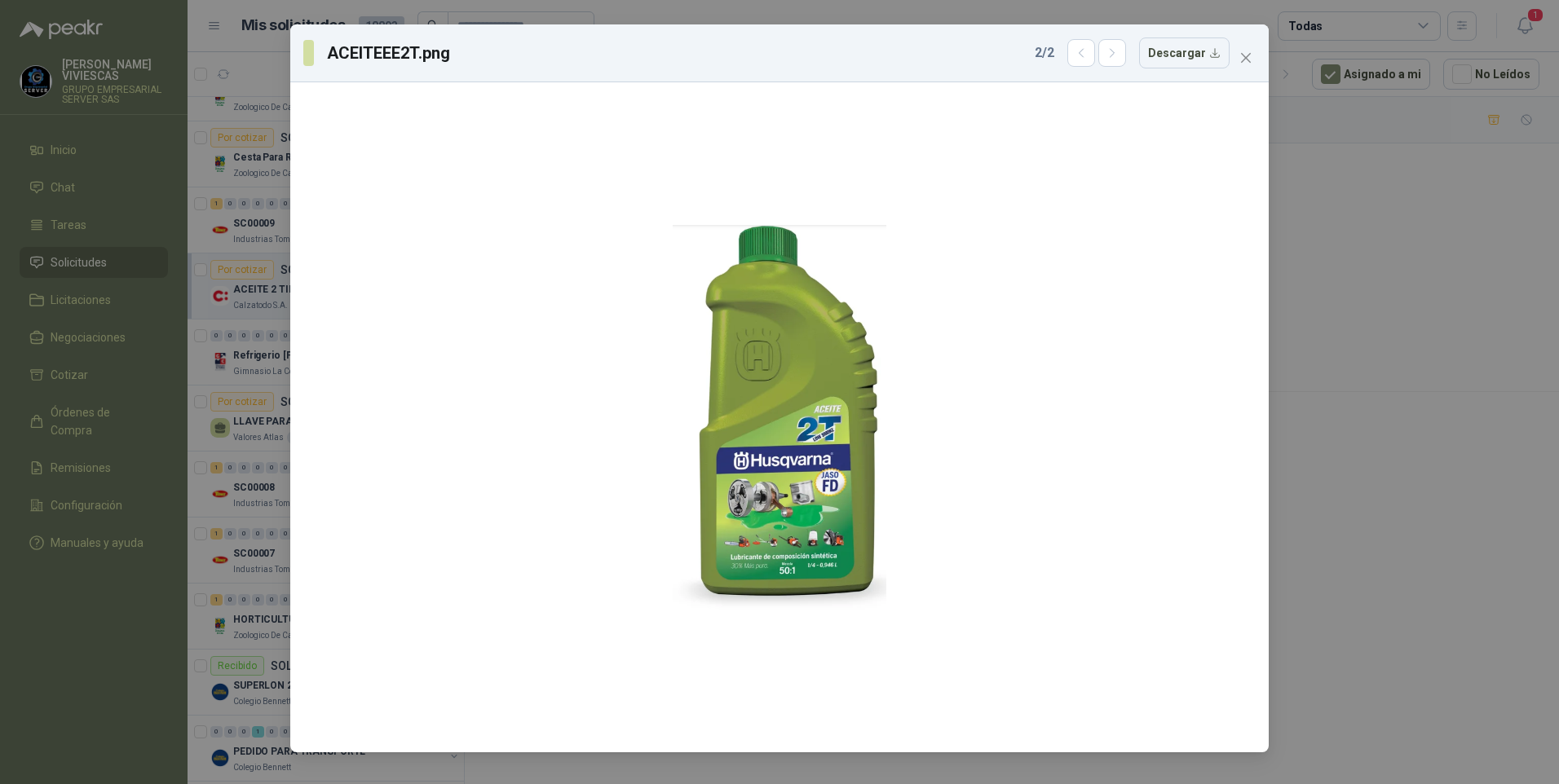
click at [1435, 538] on div "ACEITEEE2T.png 2 / 2 Descargar" at bounding box center [779, 392] width 1559 height 784
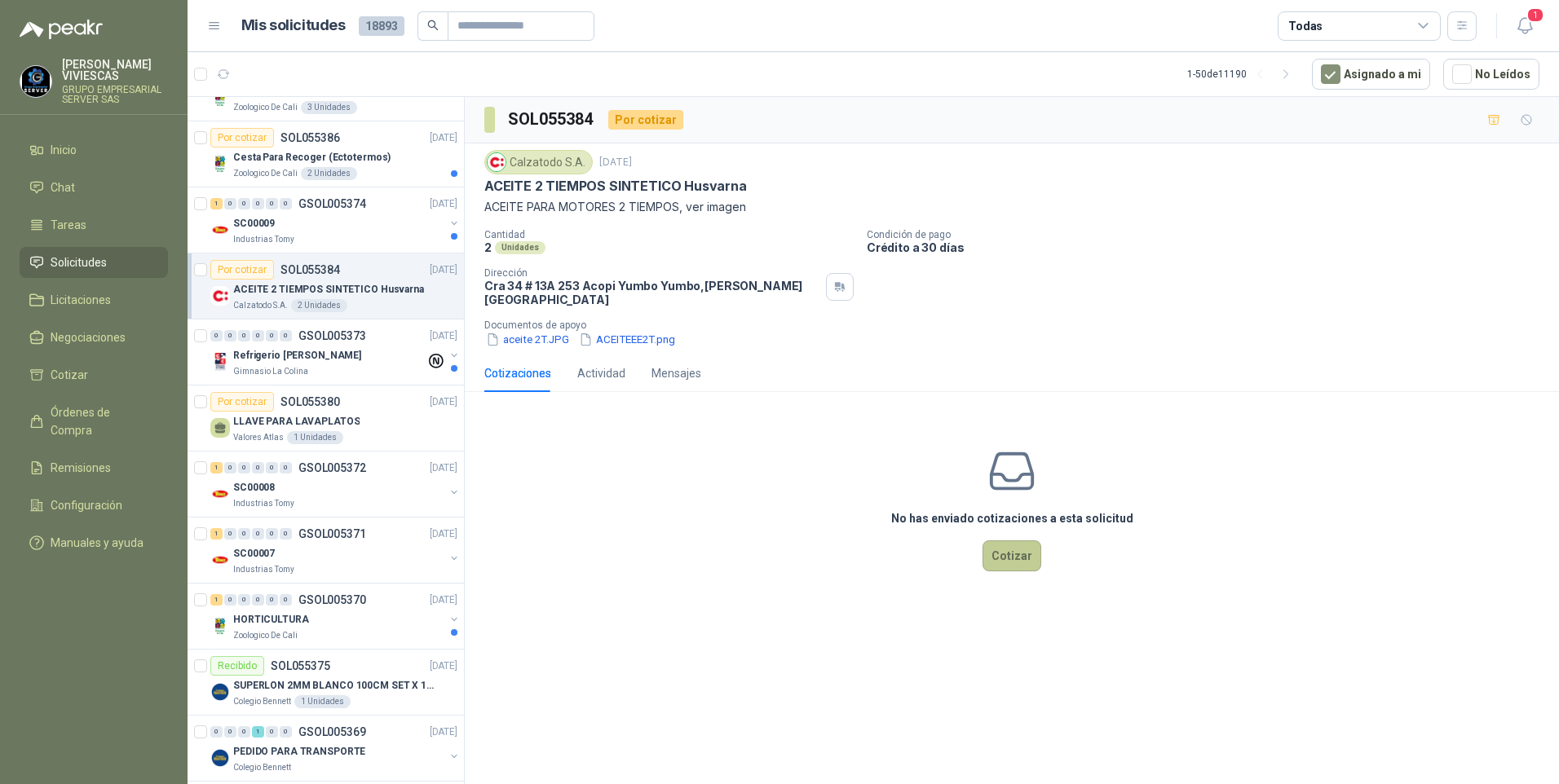
click at [1022, 551] on button "Cotizar" at bounding box center [1012, 555] width 59 height 31
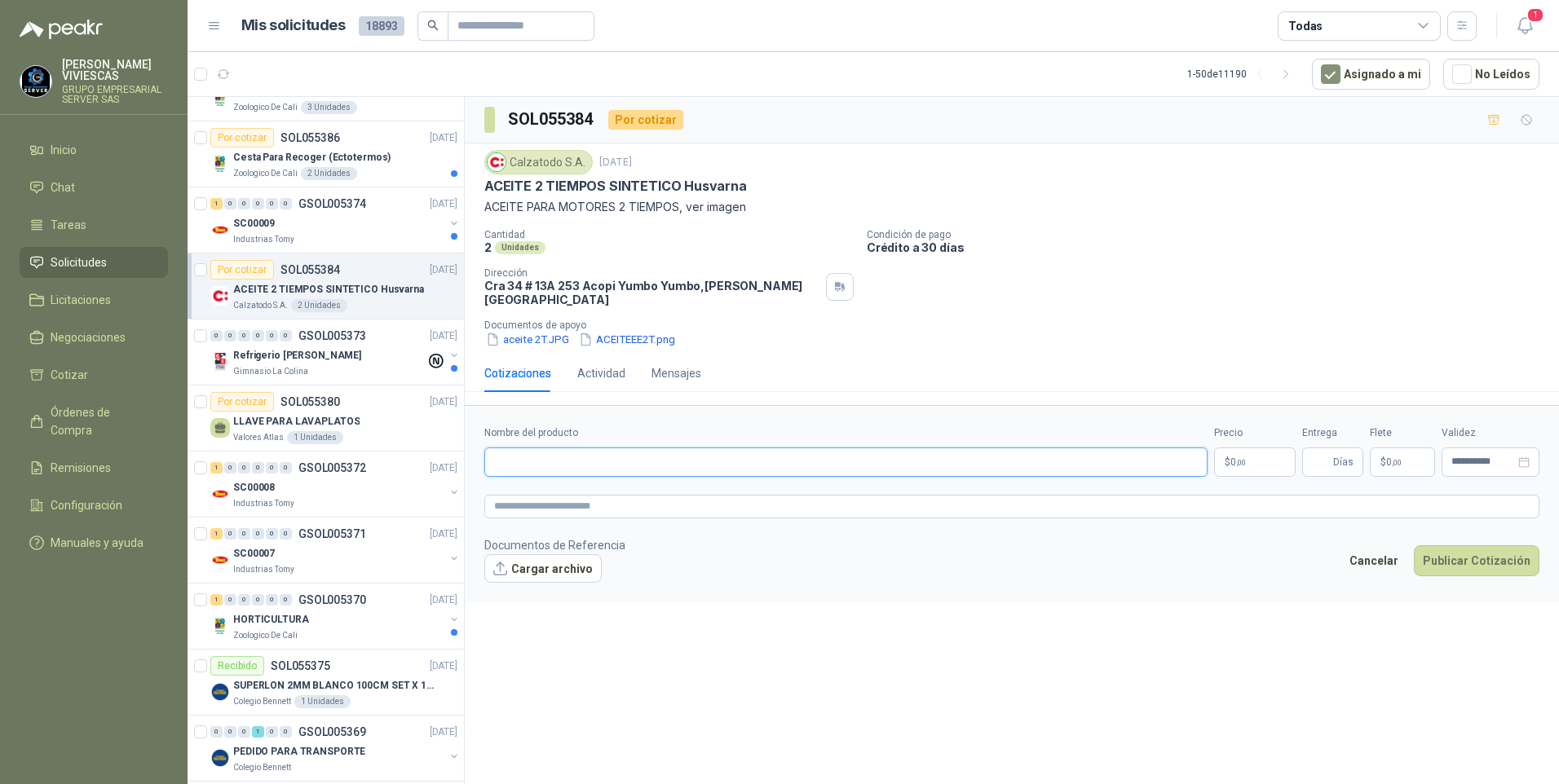
click at [507, 453] on input "Nombre del producto" at bounding box center [846, 462] width 724 height 29
paste input "**********"
type input "**********"
click at [613, 331] on button "ACEITEEE2T.png" at bounding box center [626, 339] width 99 height 17
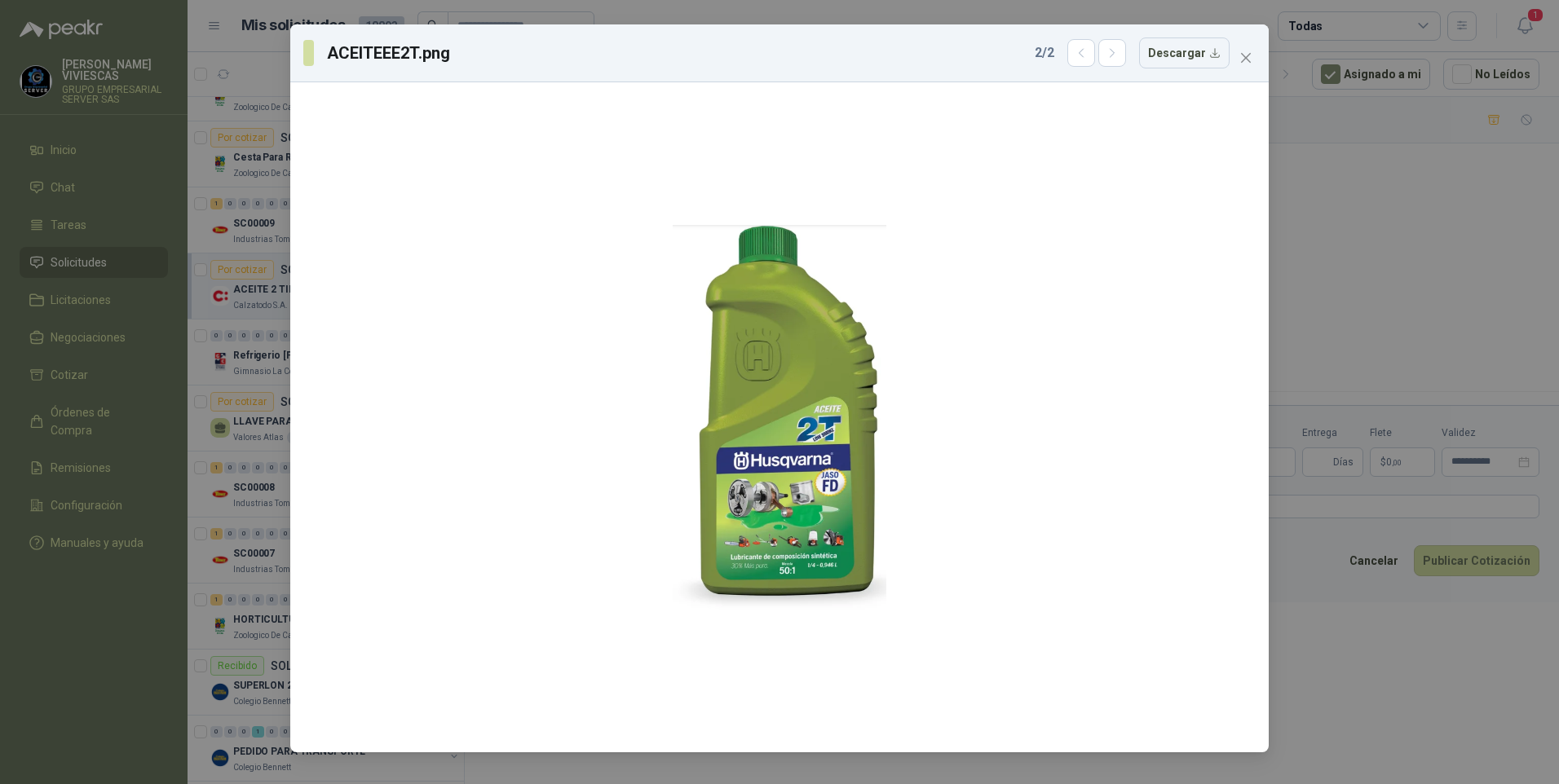
click at [1367, 286] on div "ACEITEEE2T.png 2 / 2 Descargar" at bounding box center [779, 392] width 1559 height 784
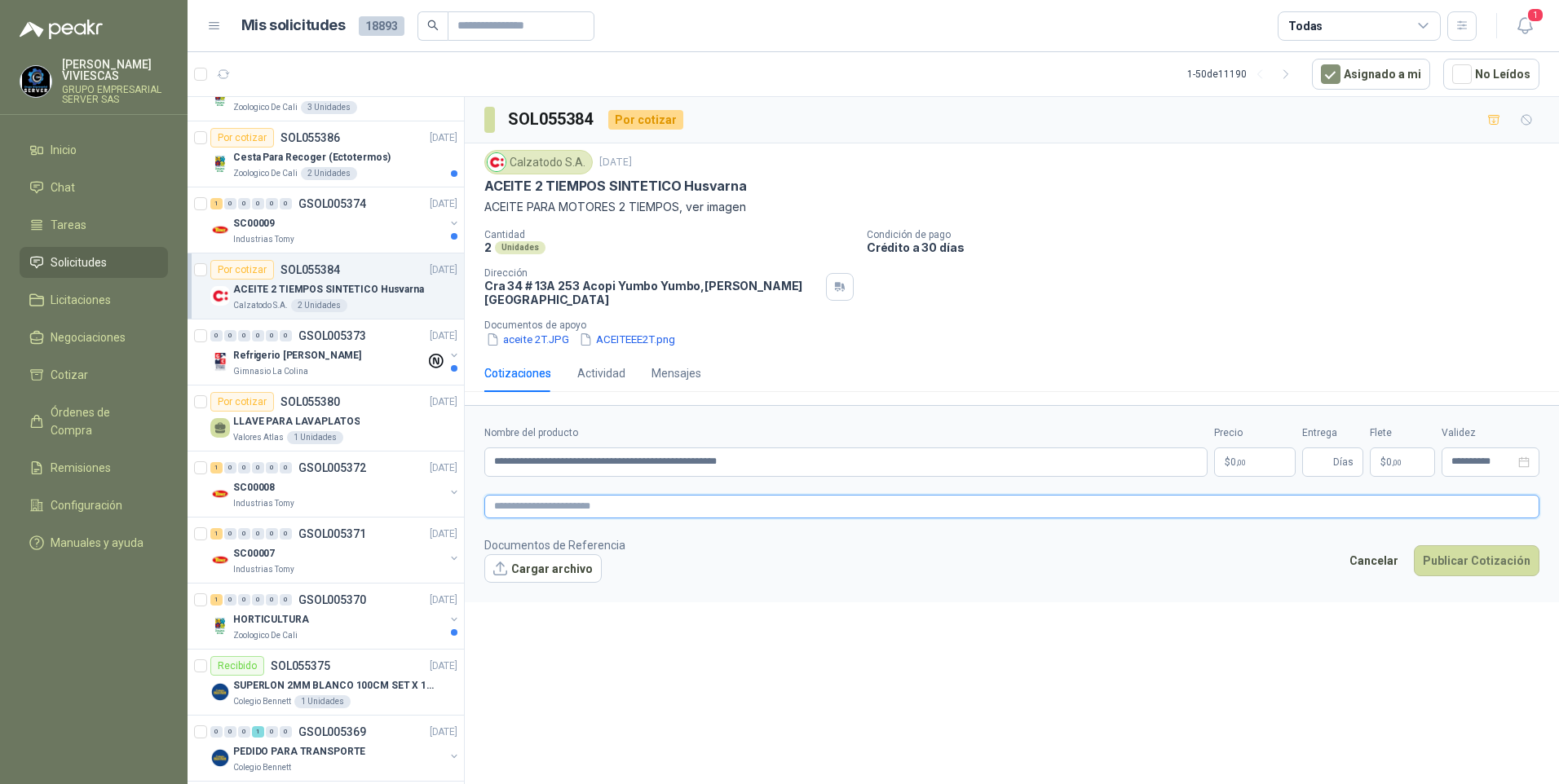
click at [546, 495] on textarea at bounding box center [1011, 506] width 1055 height 23
click at [1157, 429] on label "Nombre del producto" at bounding box center [846, 433] width 724 height 15
click at [1157, 447] on input "**********" at bounding box center [846, 462] width 724 height 29
click at [1261, 456] on body "[PERSON_NAME] GRUPO EMPRESARIAL SERVER SAS Inicio Chat Tareas Solicitudes Licit…" at bounding box center [779, 392] width 1559 height 784
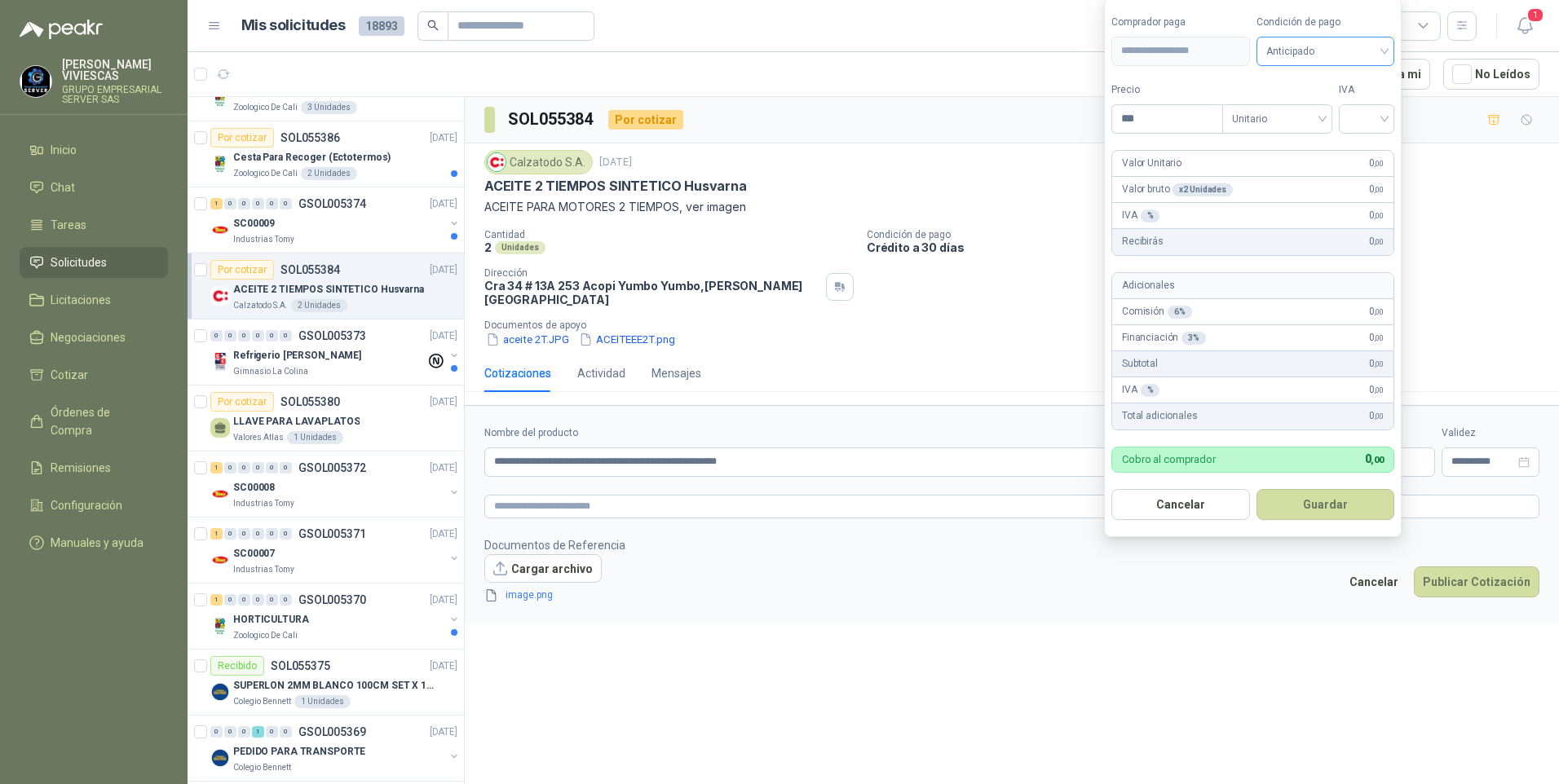
click at [1333, 51] on span "Anticipado" at bounding box center [1326, 51] width 119 height 24
click at [1326, 106] on div "Crédito a 30 días" at bounding box center [1329, 111] width 114 height 18
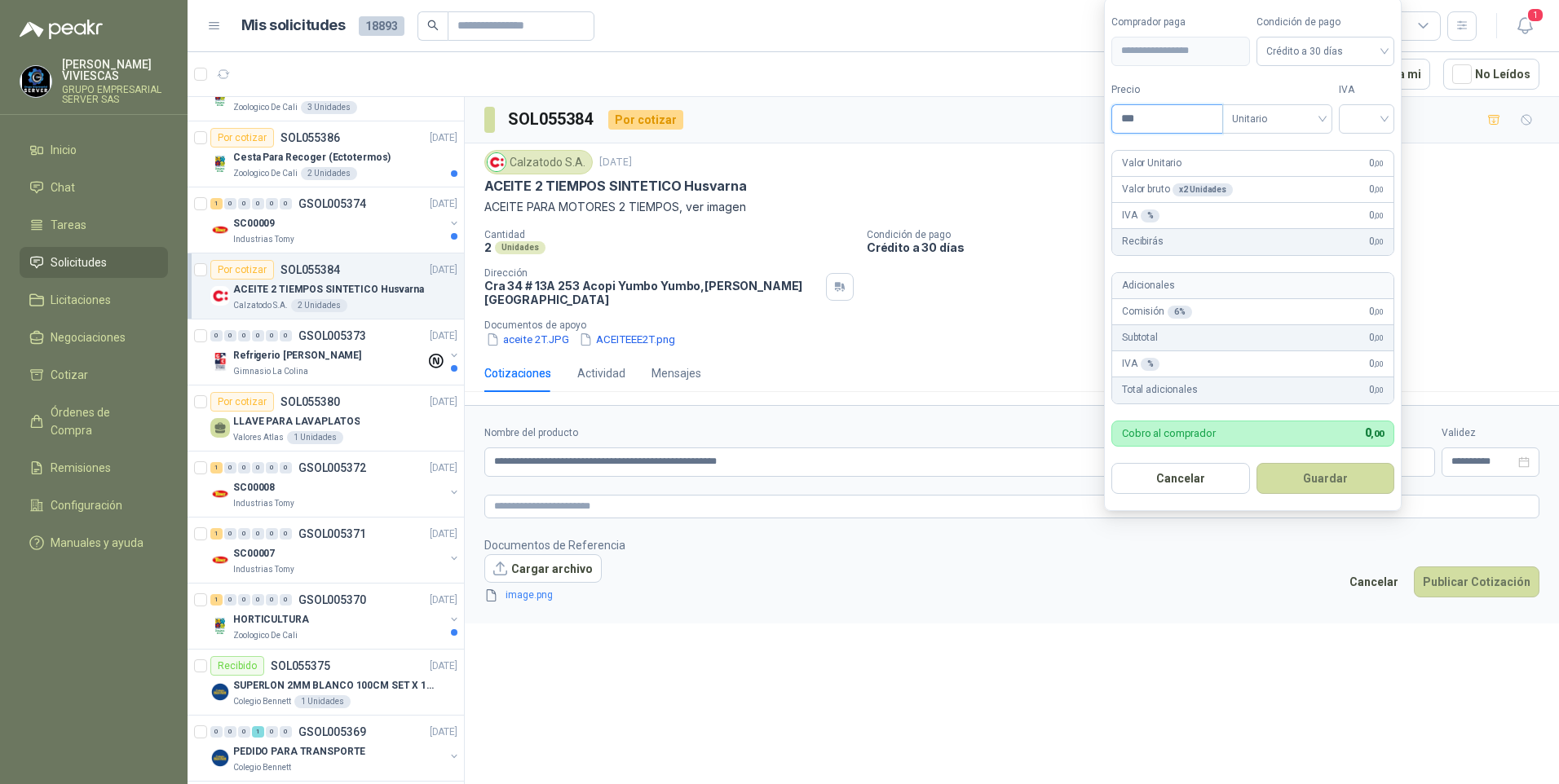
click at [1121, 108] on input "***" at bounding box center [1167, 119] width 110 height 28
click at [1156, 118] on input "***" at bounding box center [1167, 119] width 110 height 28
click at [1390, 113] on div at bounding box center [1367, 119] width 55 height 29
type input "********"
click at [1362, 154] on div "19%" at bounding box center [1370, 153] width 30 height 18
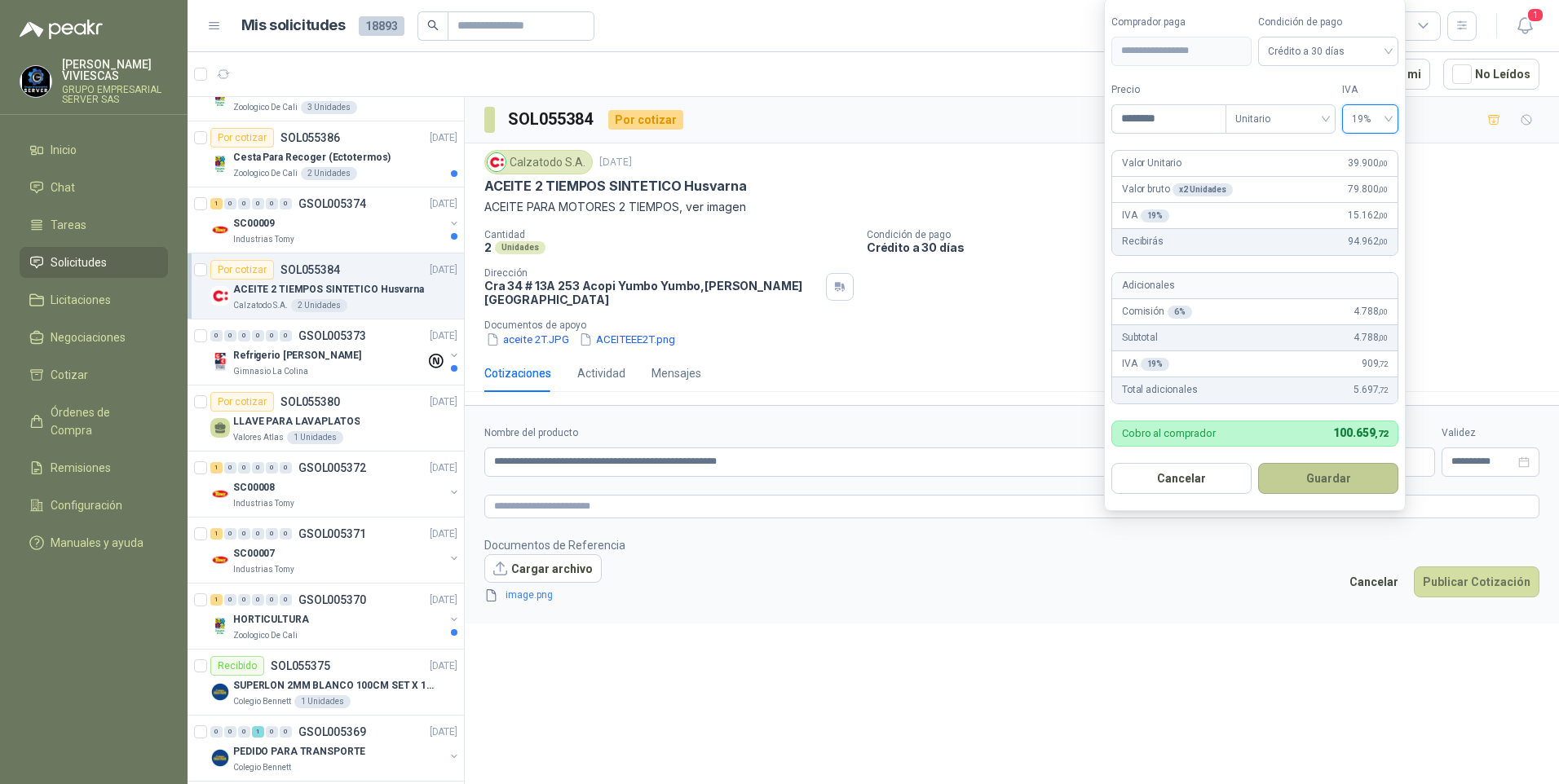
click at [1331, 484] on button "Guardar" at bounding box center [1329, 479] width 140 height 31
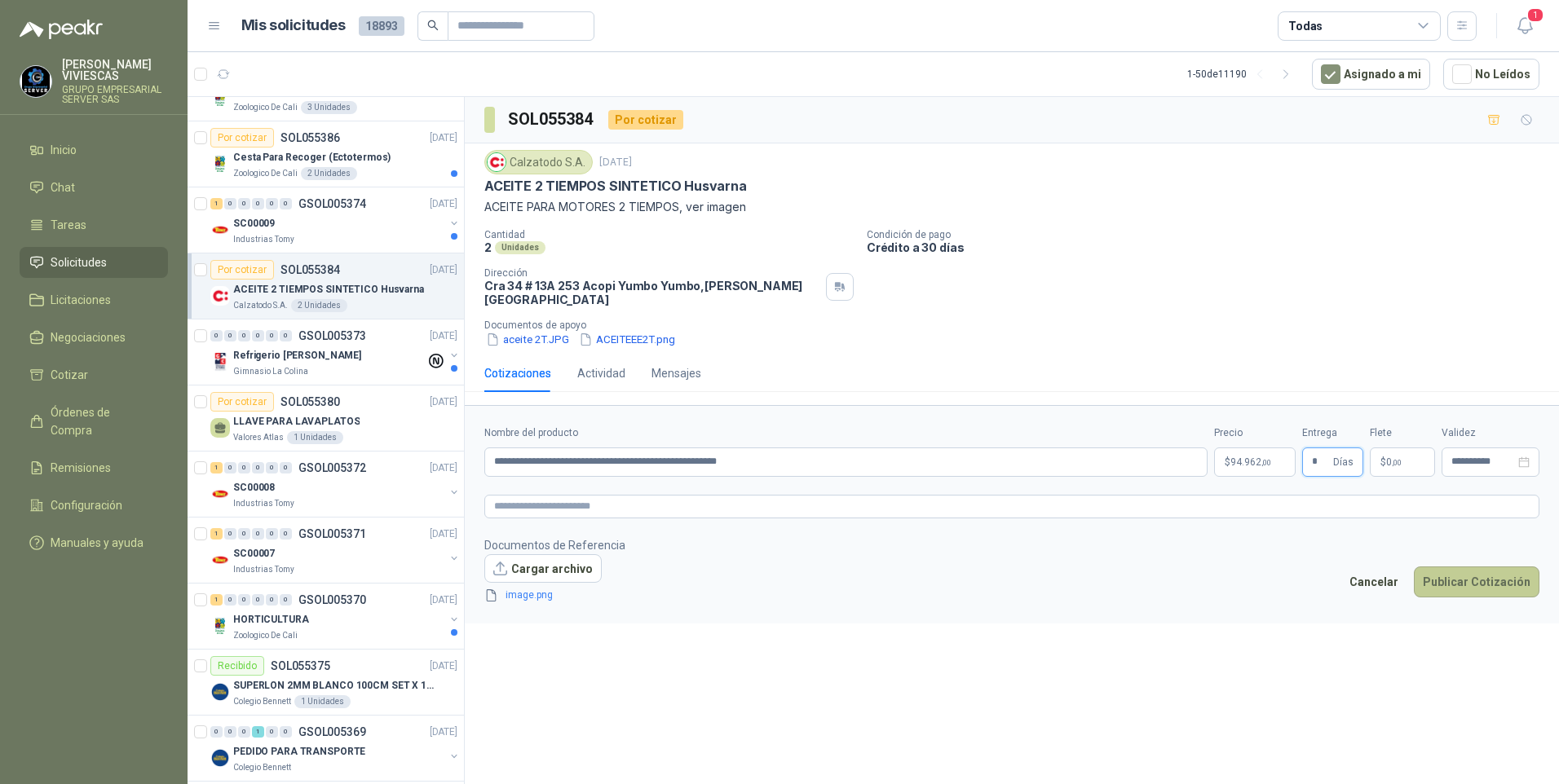
type input "*"
click at [1446, 566] on button "Publicar Cotización" at bounding box center [1477, 581] width 126 height 31
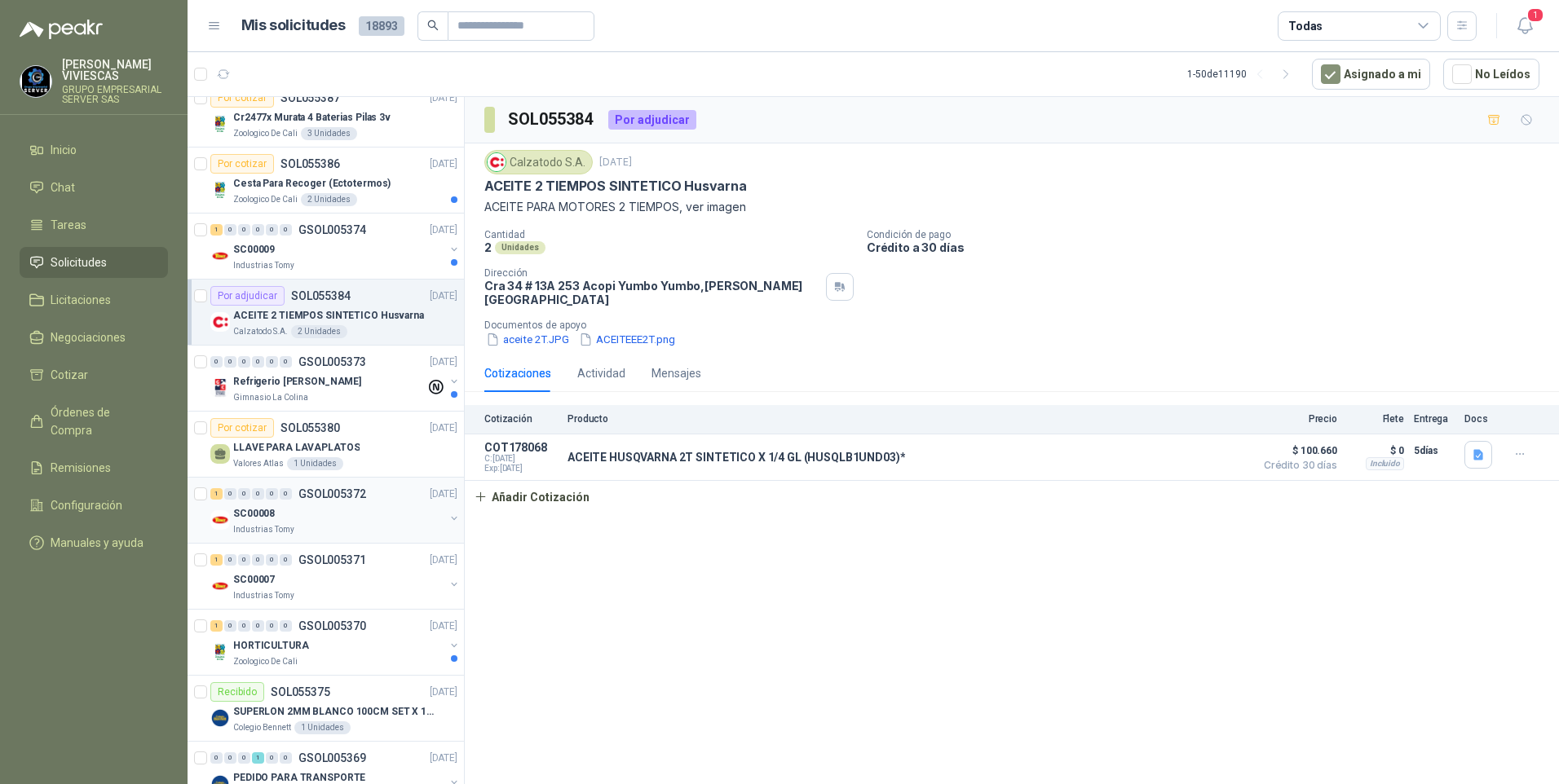
scroll to position [1956, 0]
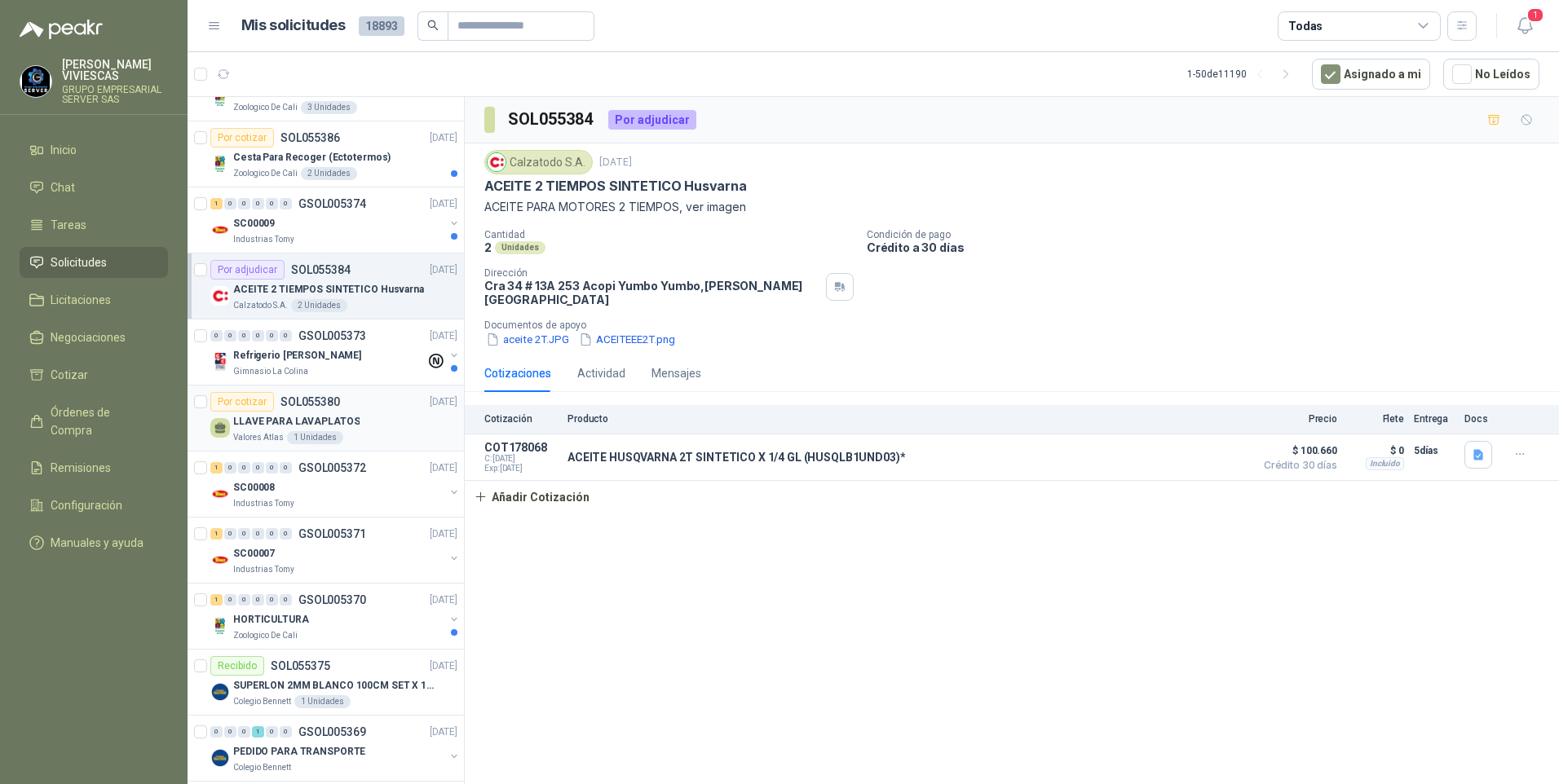
click at [256, 421] on p "LLAVE PARA LAVAPLATOS" at bounding box center [296, 421] width 126 height 15
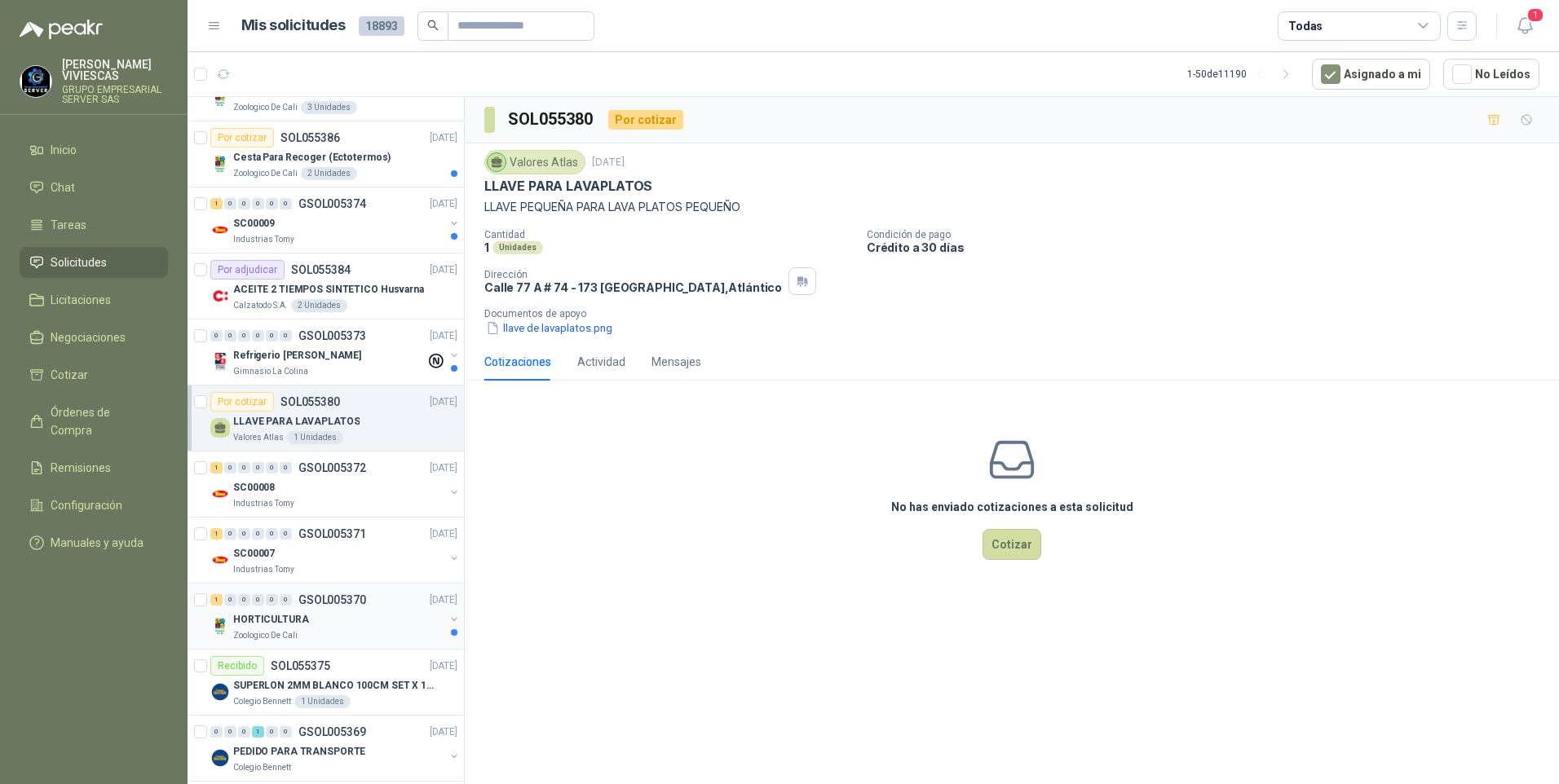
click at [281, 634] on p "Zoologico De Cali" at bounding box center [265, 636] width 64 height 13
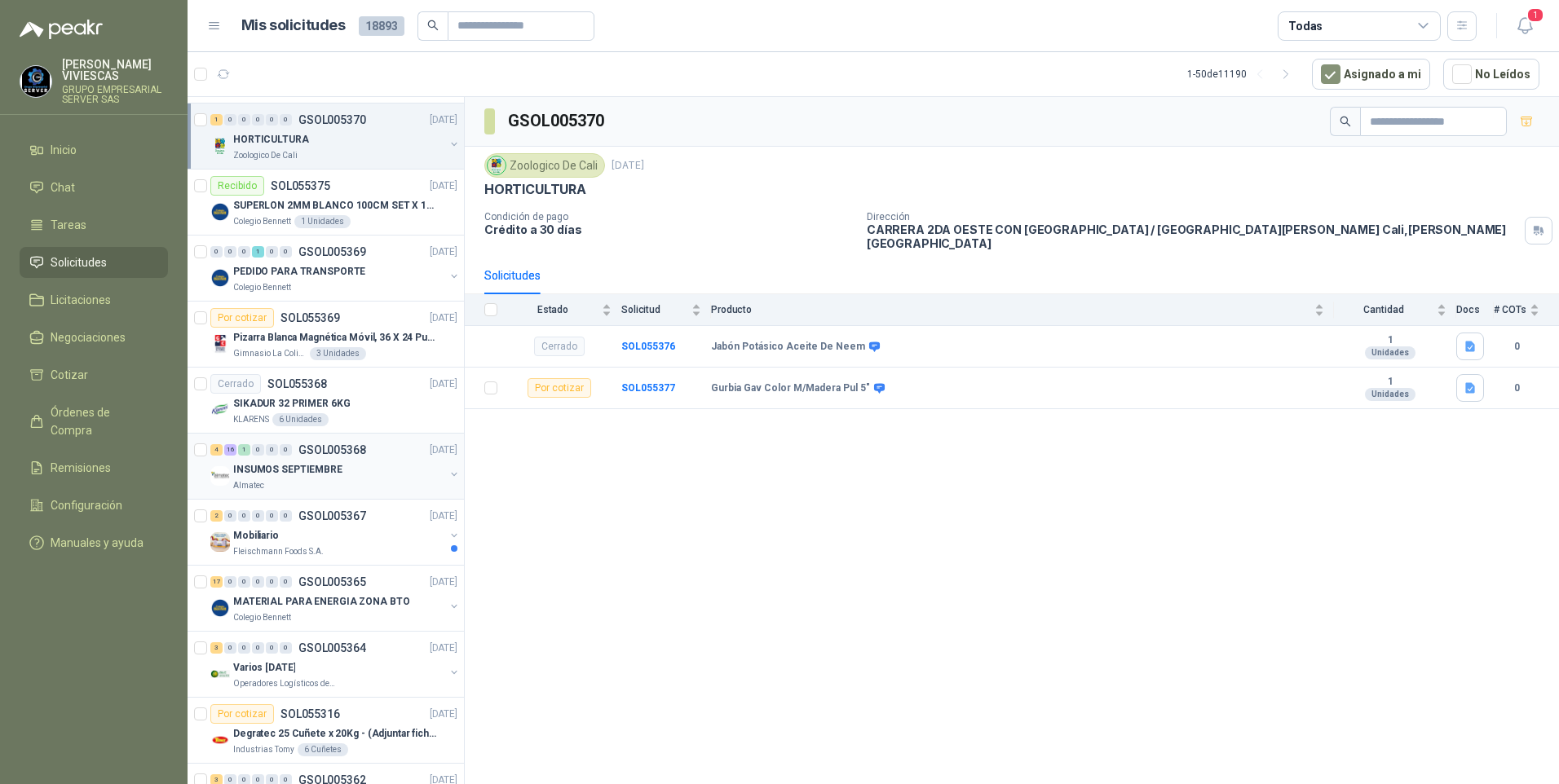
scroll to position [2446, 0]
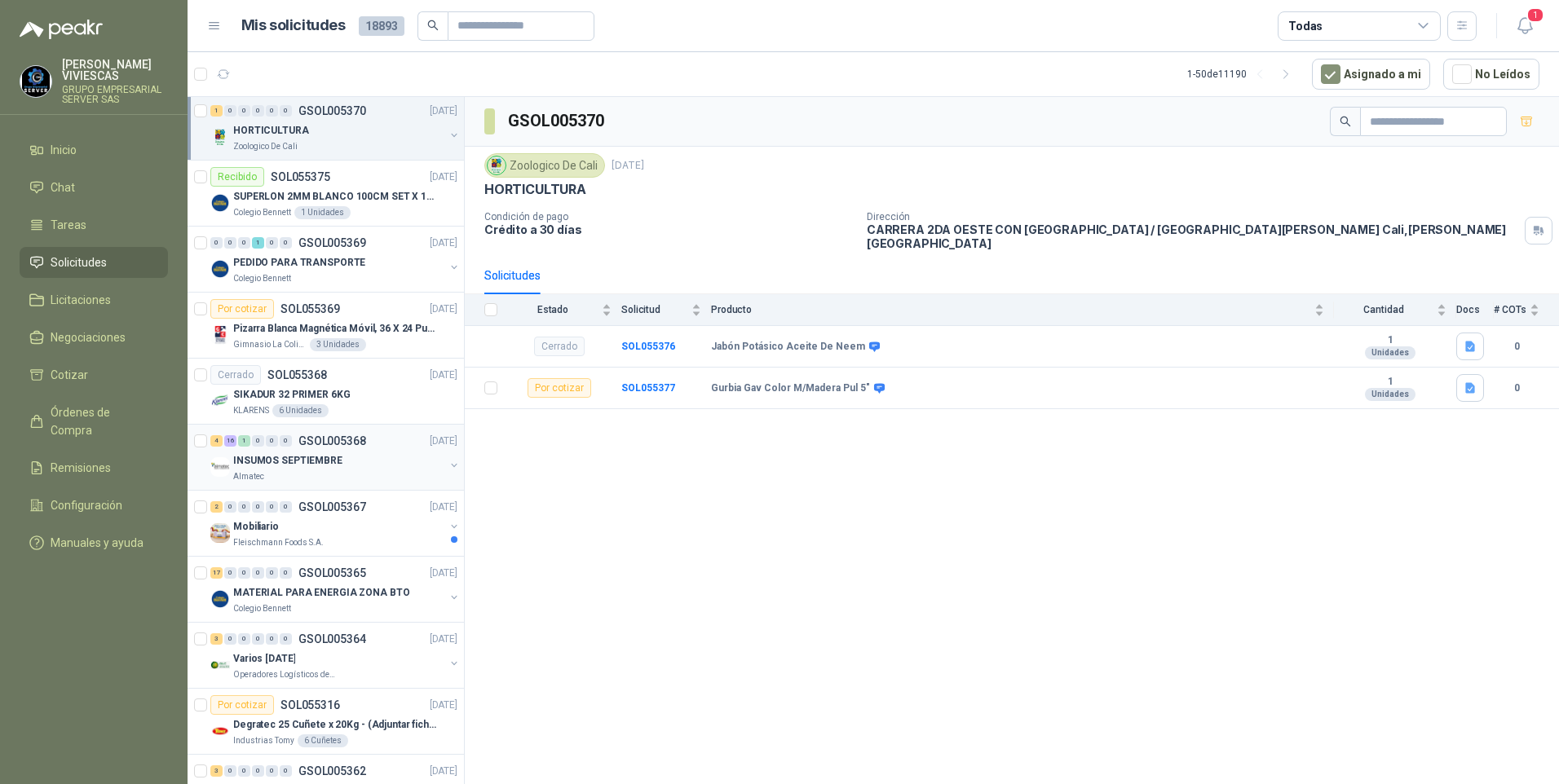
click at [302, 471] on div "Almatec" at bounding box center [339, 477] width 211 height 13
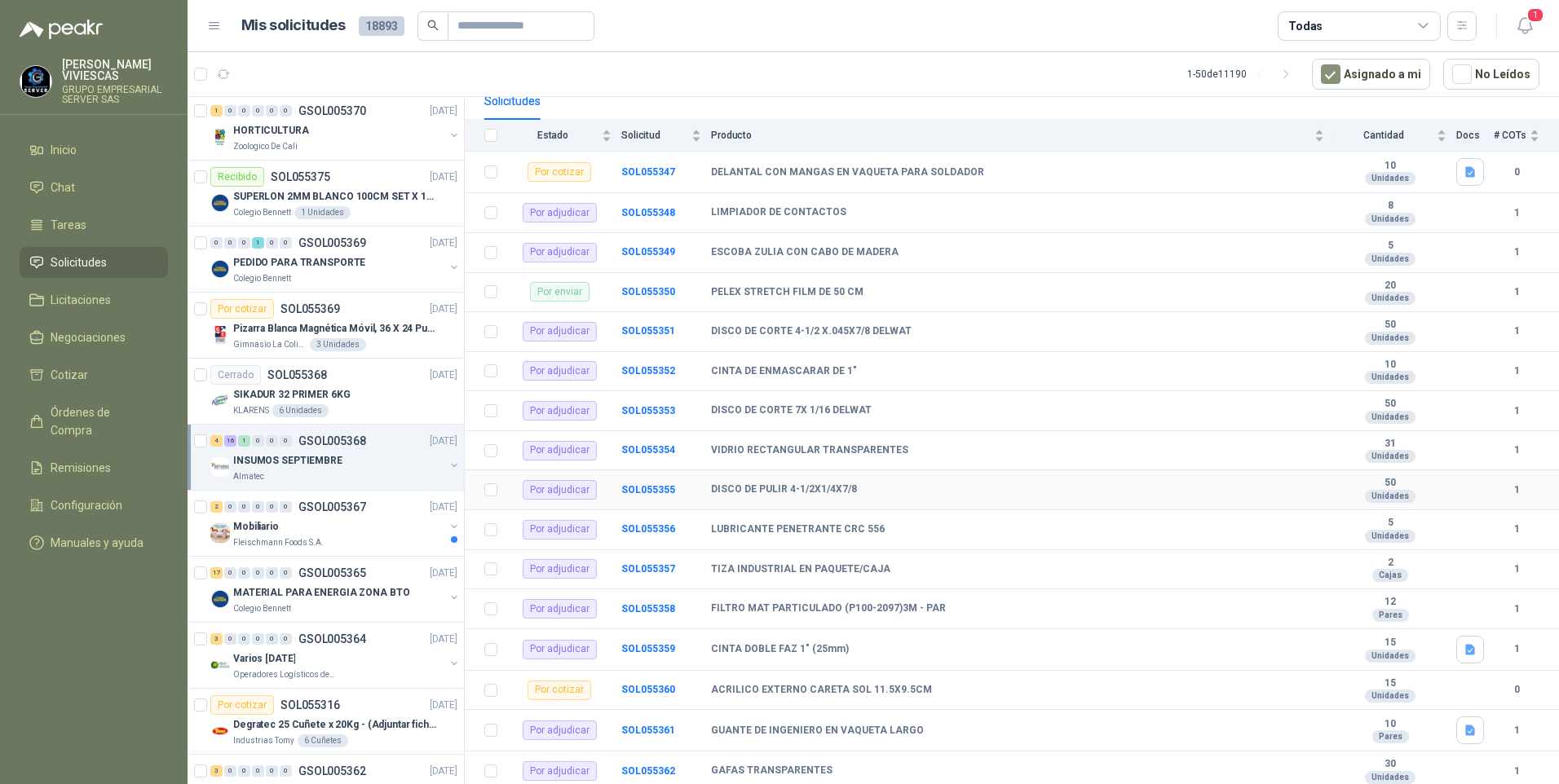
scroll to position [364, 0]
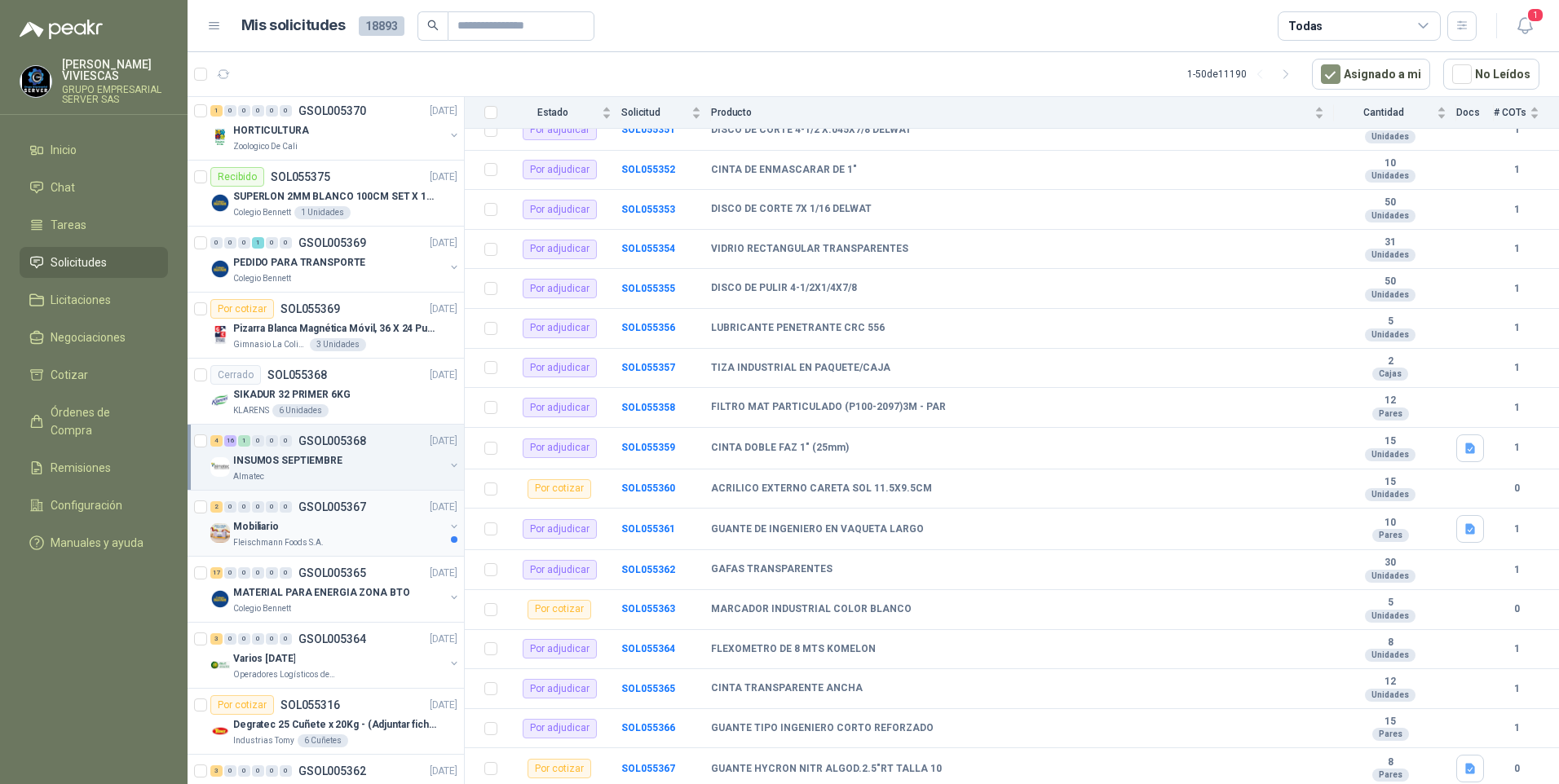
click at [286, 532] on div "Mobiliario" at bounding box center [339, 527] width 211 height 20
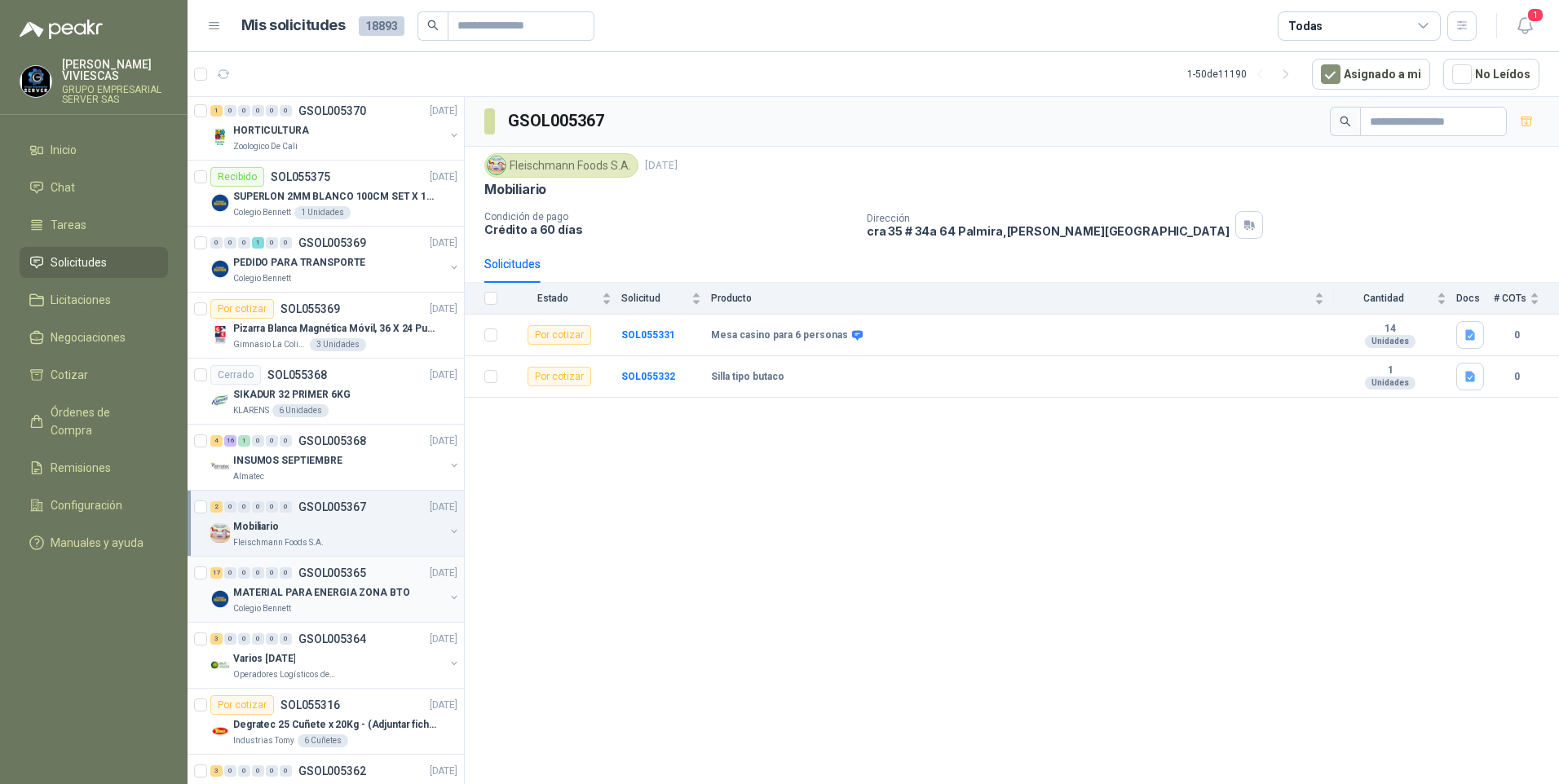
click at [366, 604] on div "Colegio Bennett" at bounding box center [339, 609] width 211 height 13
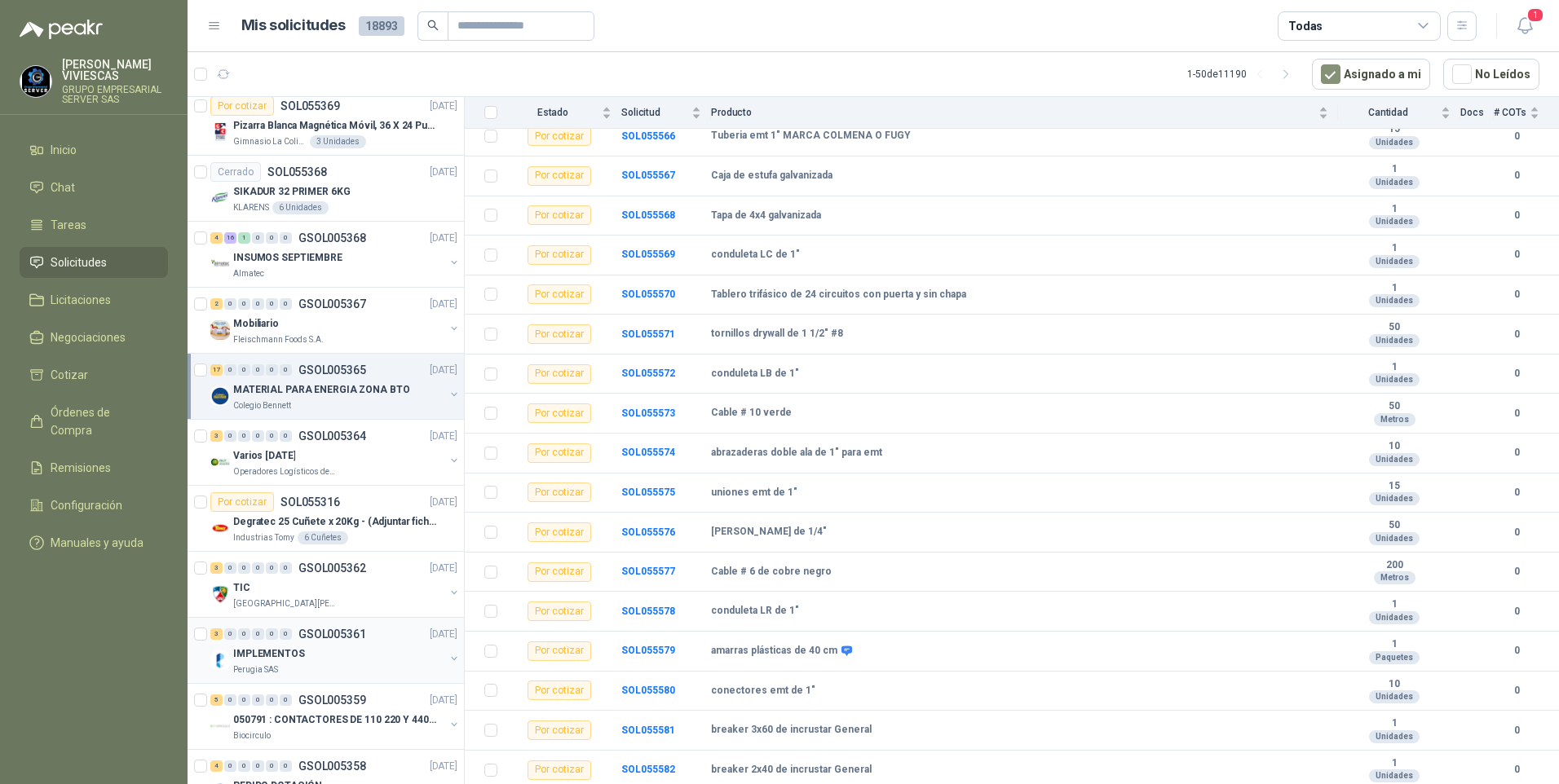
scroll to position [2690, 0]
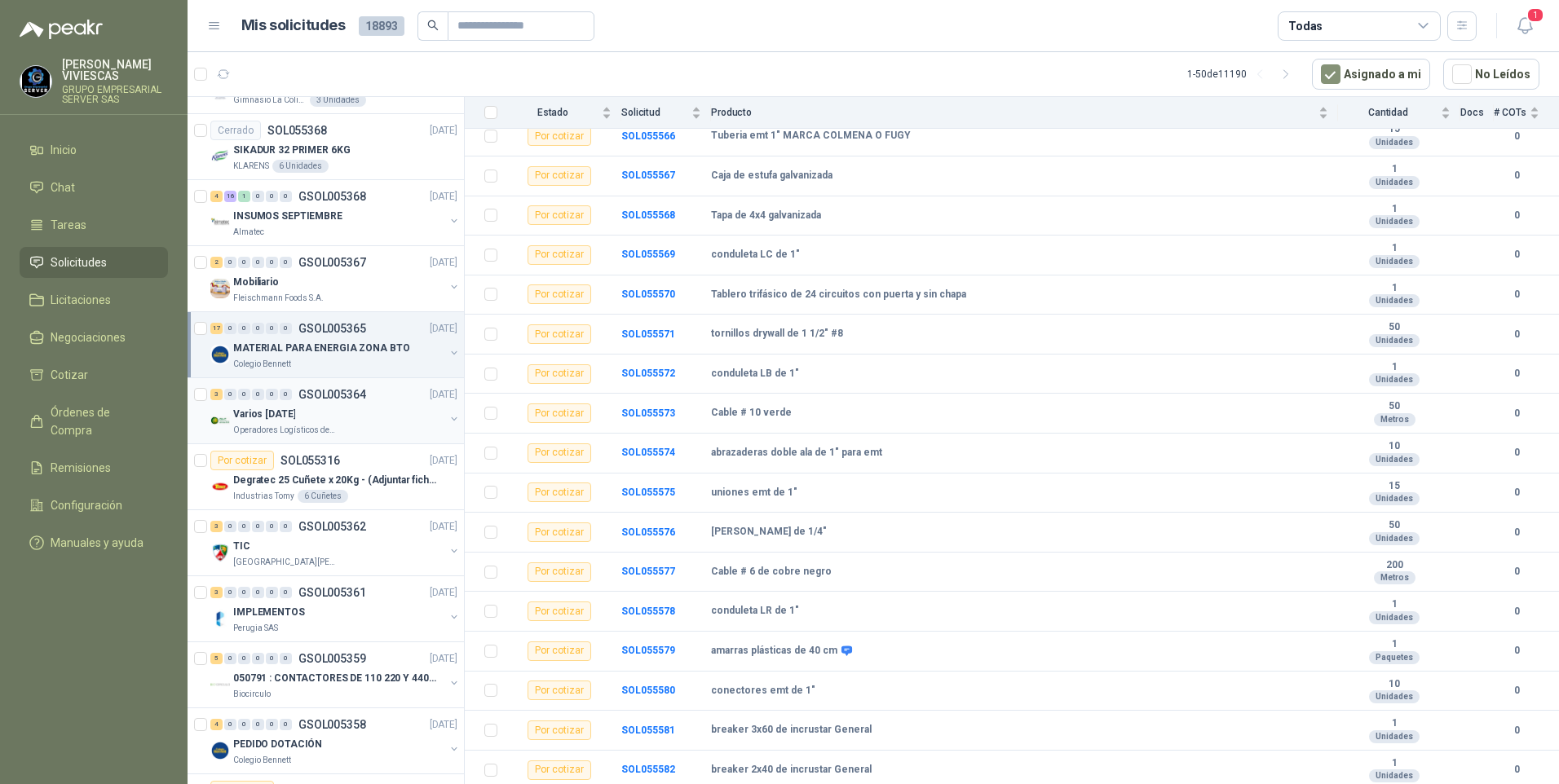
click at [256, 416] on p "Varios [DATE]" at bounding box center [264, 414] width 62 height 15
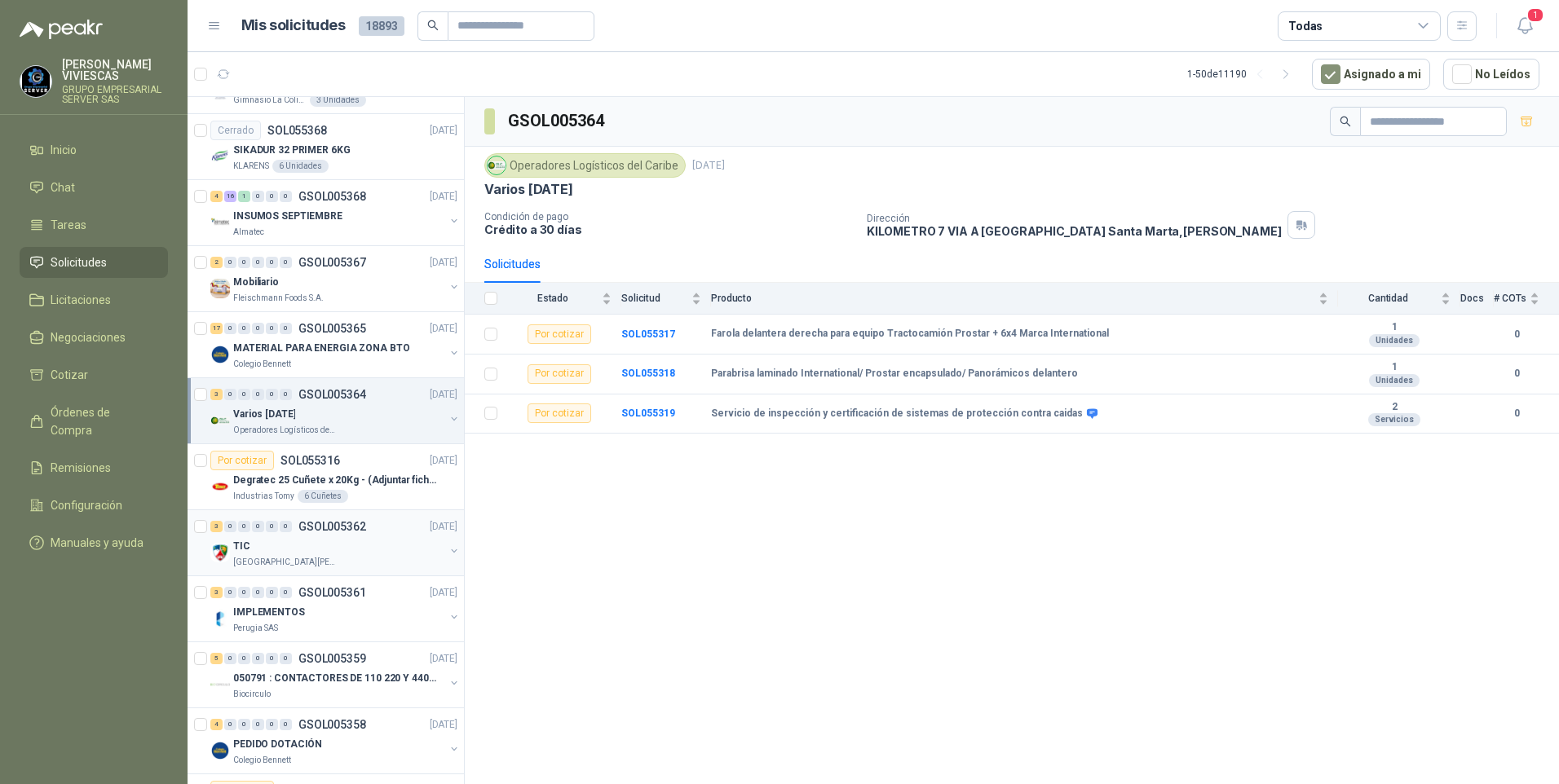
click at [268, 551] on div "TIC" at bounding box center [339, 546] width 211 height 20
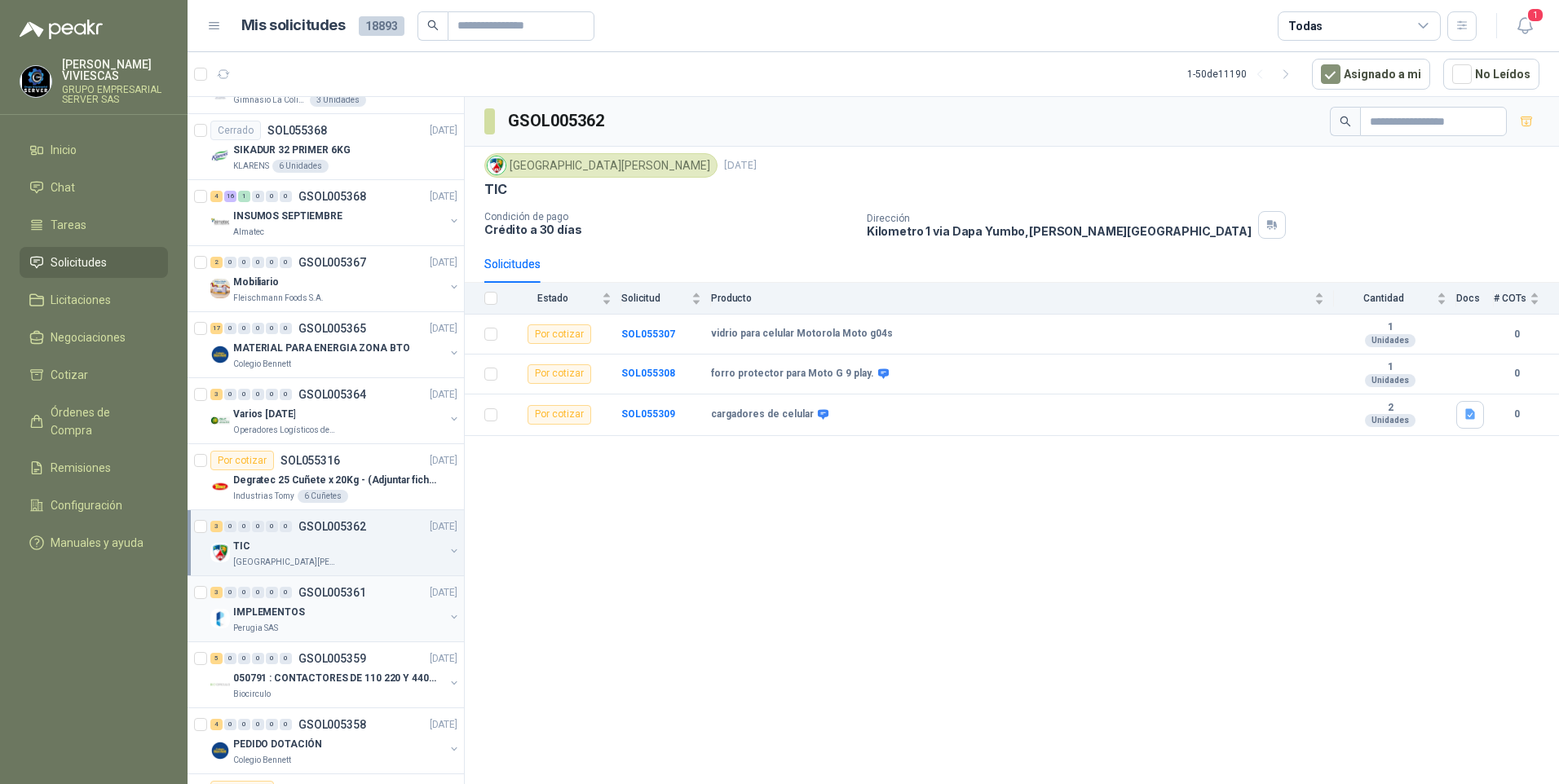
click at [293, 613] on p "IMPLEMENTOS" at bounding box center [269, 612] width 71 height 15
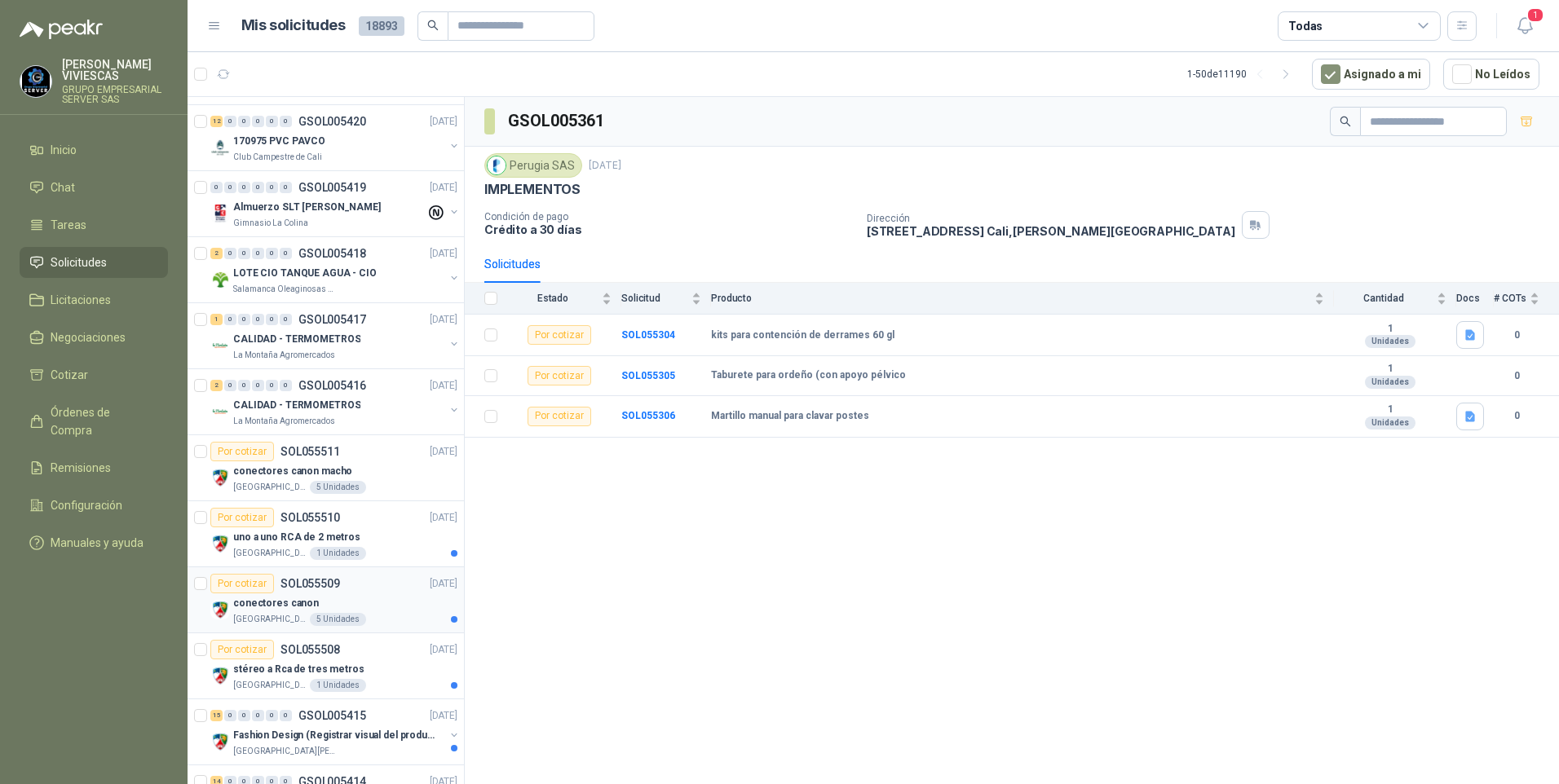
scroll to position [734, 0]
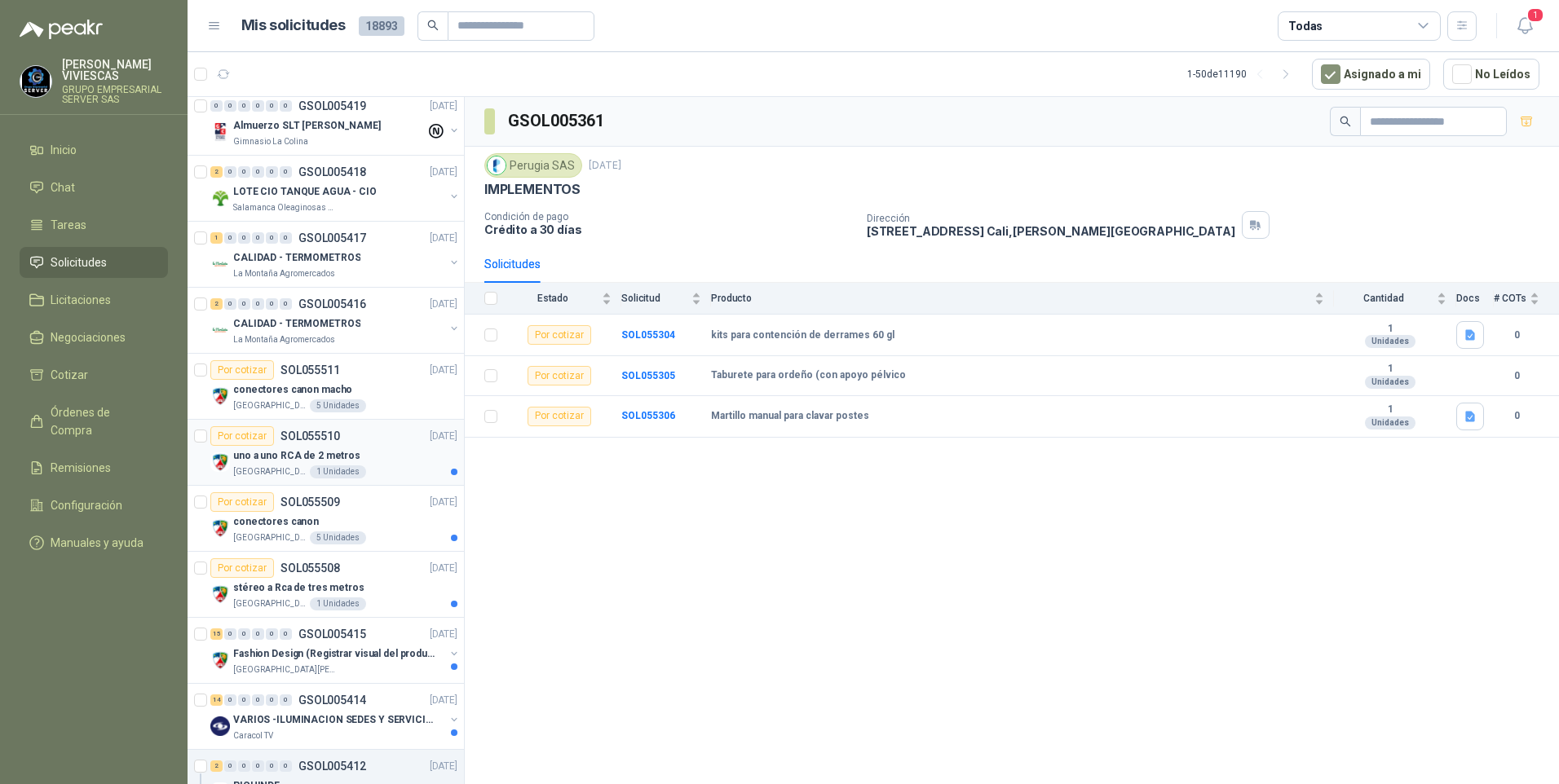
click at [261, 458] on p "uno a uno RCA de 2 metros" at bounding box center [297, 455] width 127 height 15
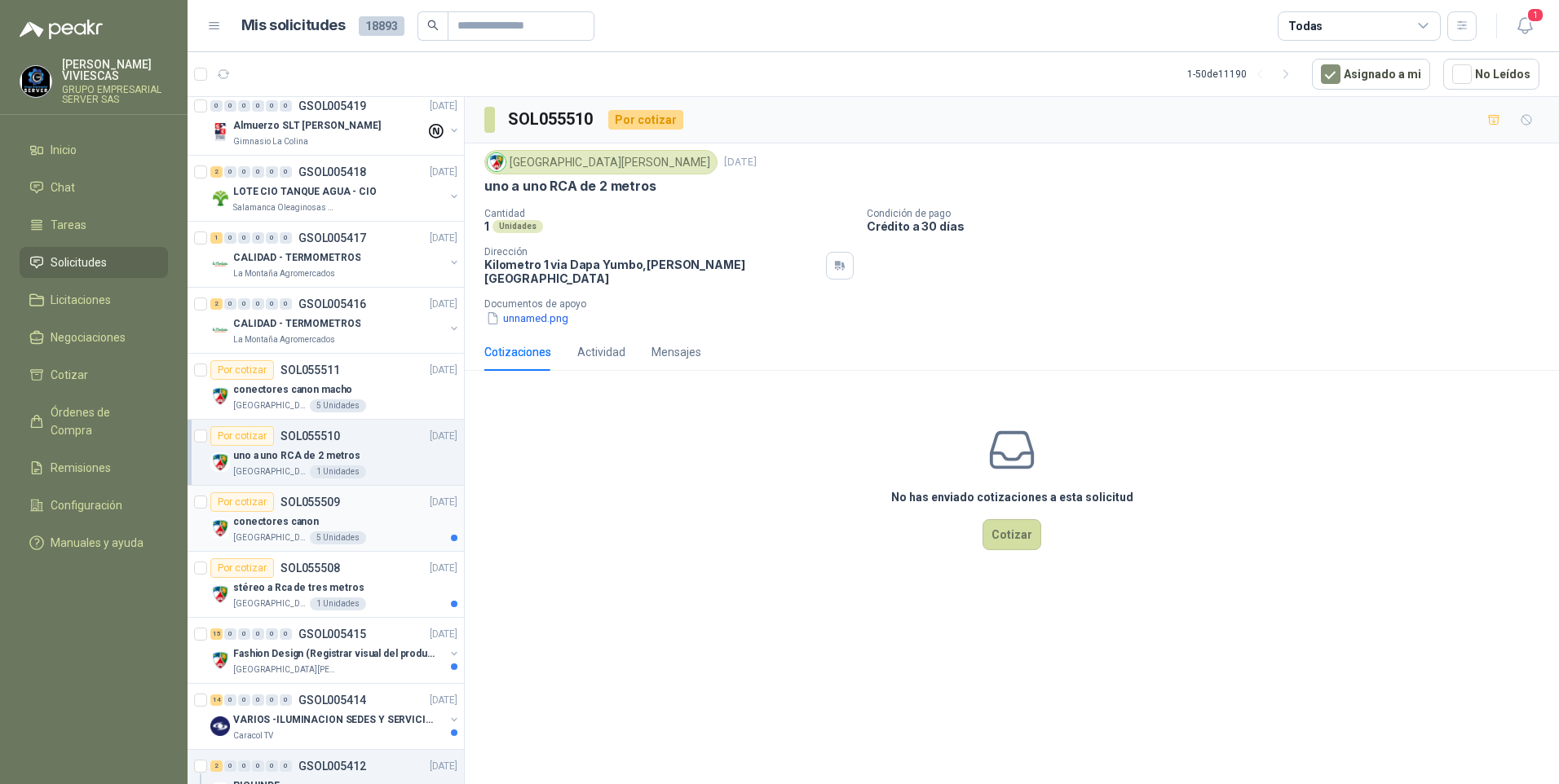
click at [280, 526] on p "conectores canon" at bounding box center [276, 521] width 86 height 15
click at [280, 593] on p "stéreo a Rca de tres metros" at bounding box center [298, 588] width 131 height 15
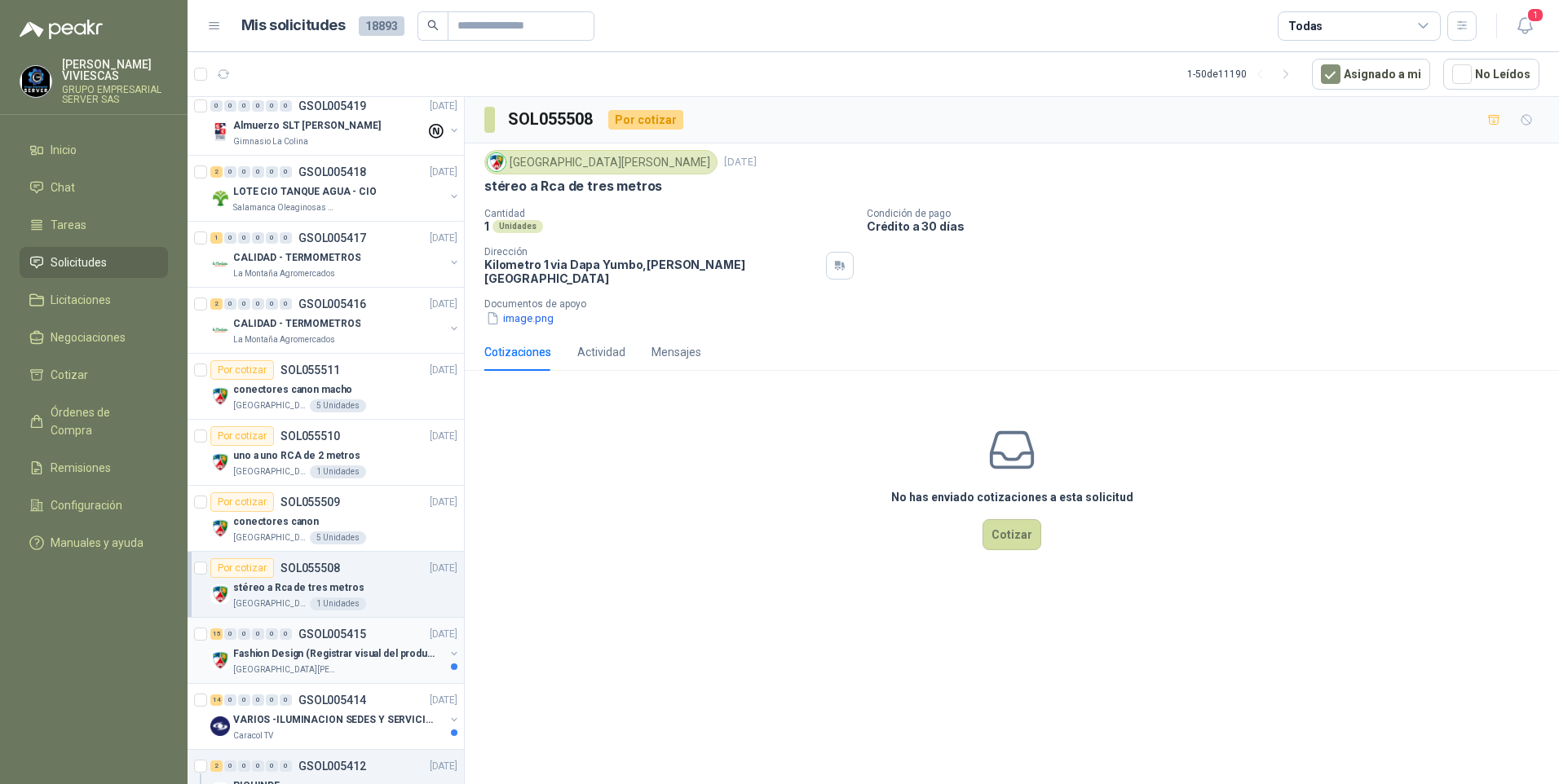
click at [271, 650] on p "Fashion Design (Registrar visual del producto)" at bounding box center [334, 654] width 203 height 15
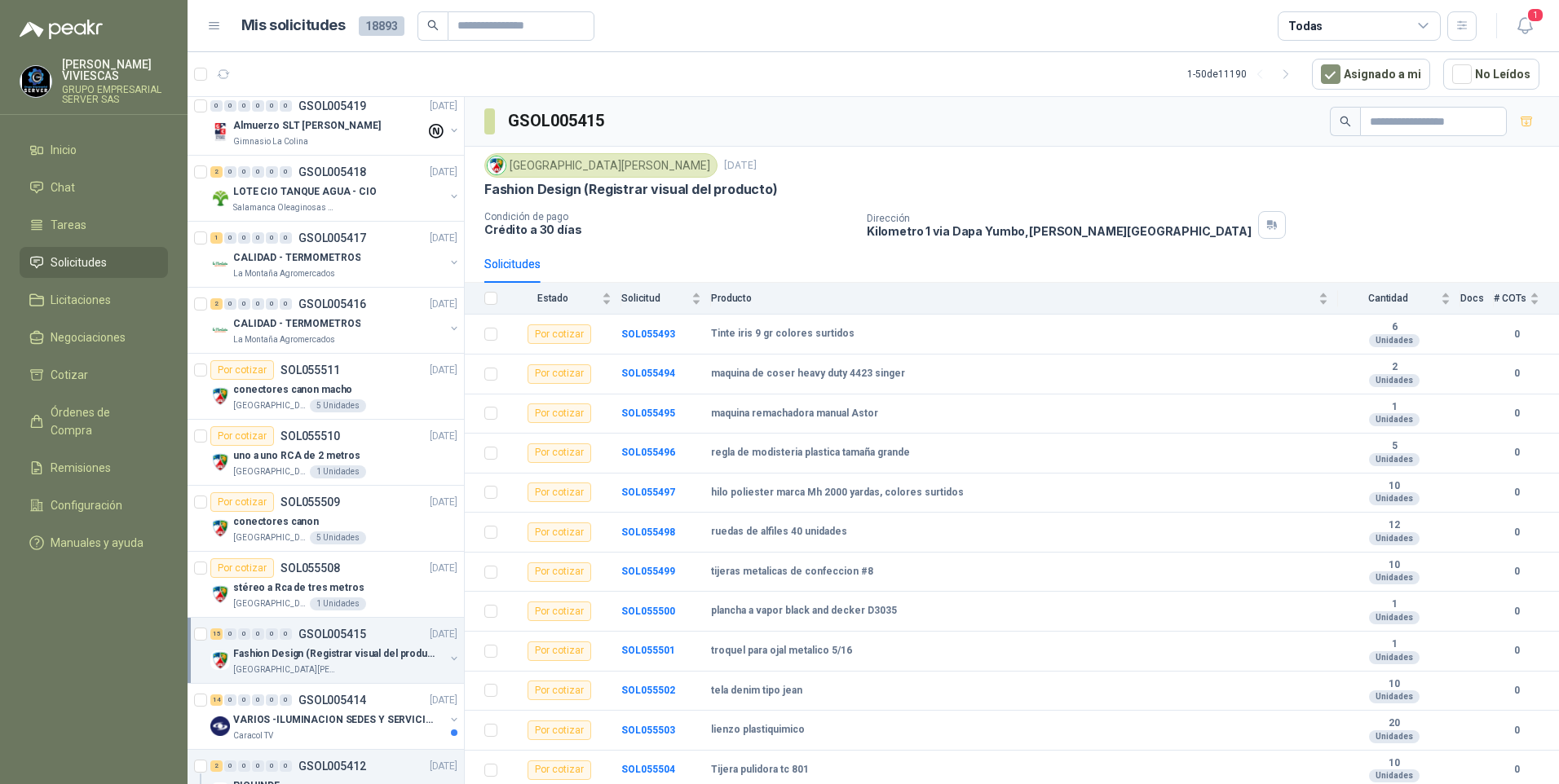
scroll to position [897, 0]
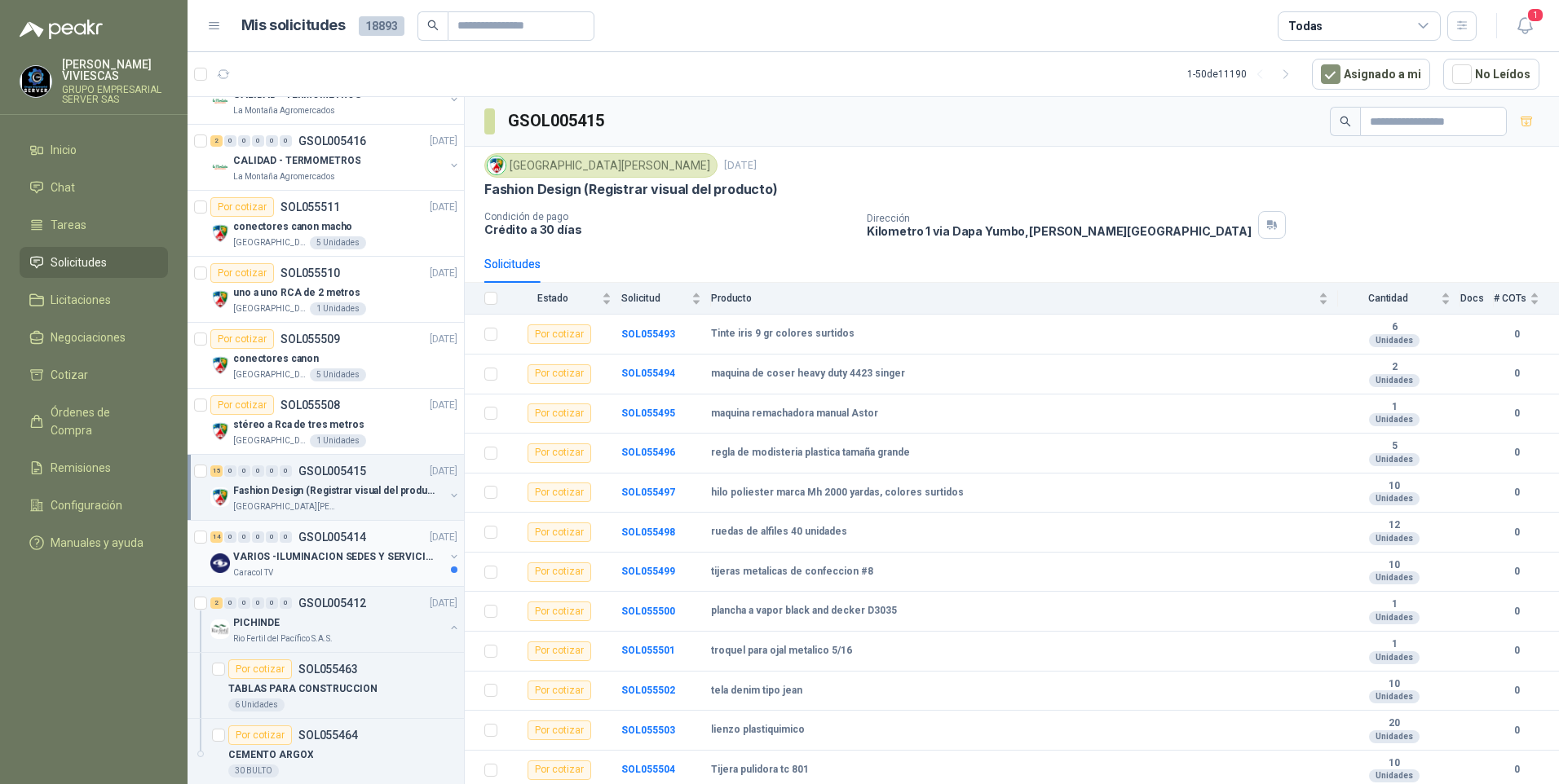
click at [269, 565] on div "VARIOS -ILUMINACION SEDES Y SERVICIOS" at bounding box center [339, 557] width 211 height 20
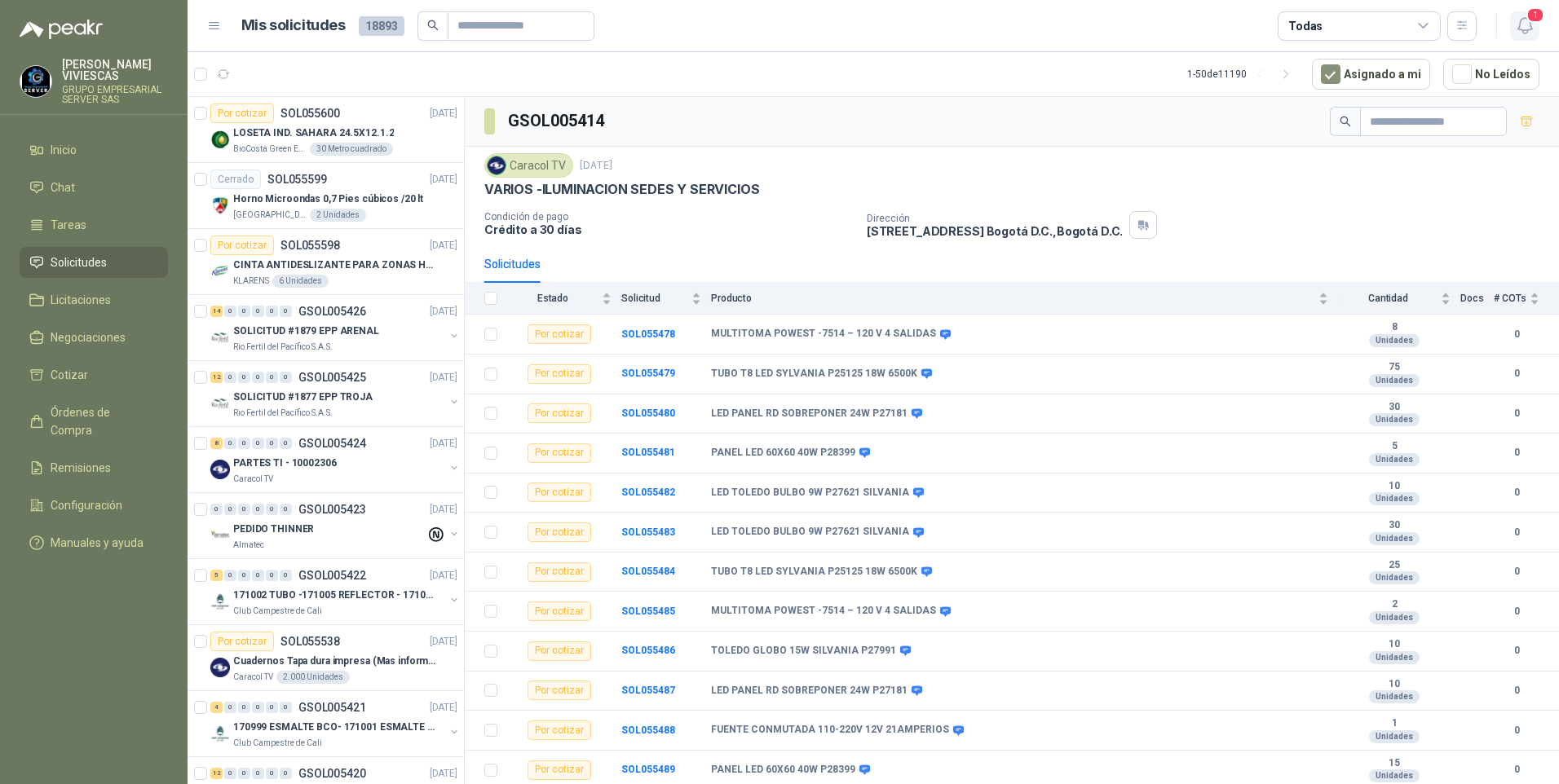
click at [1528, 20] on span "1" at bounding box center [1536, 14] width 18 height 15
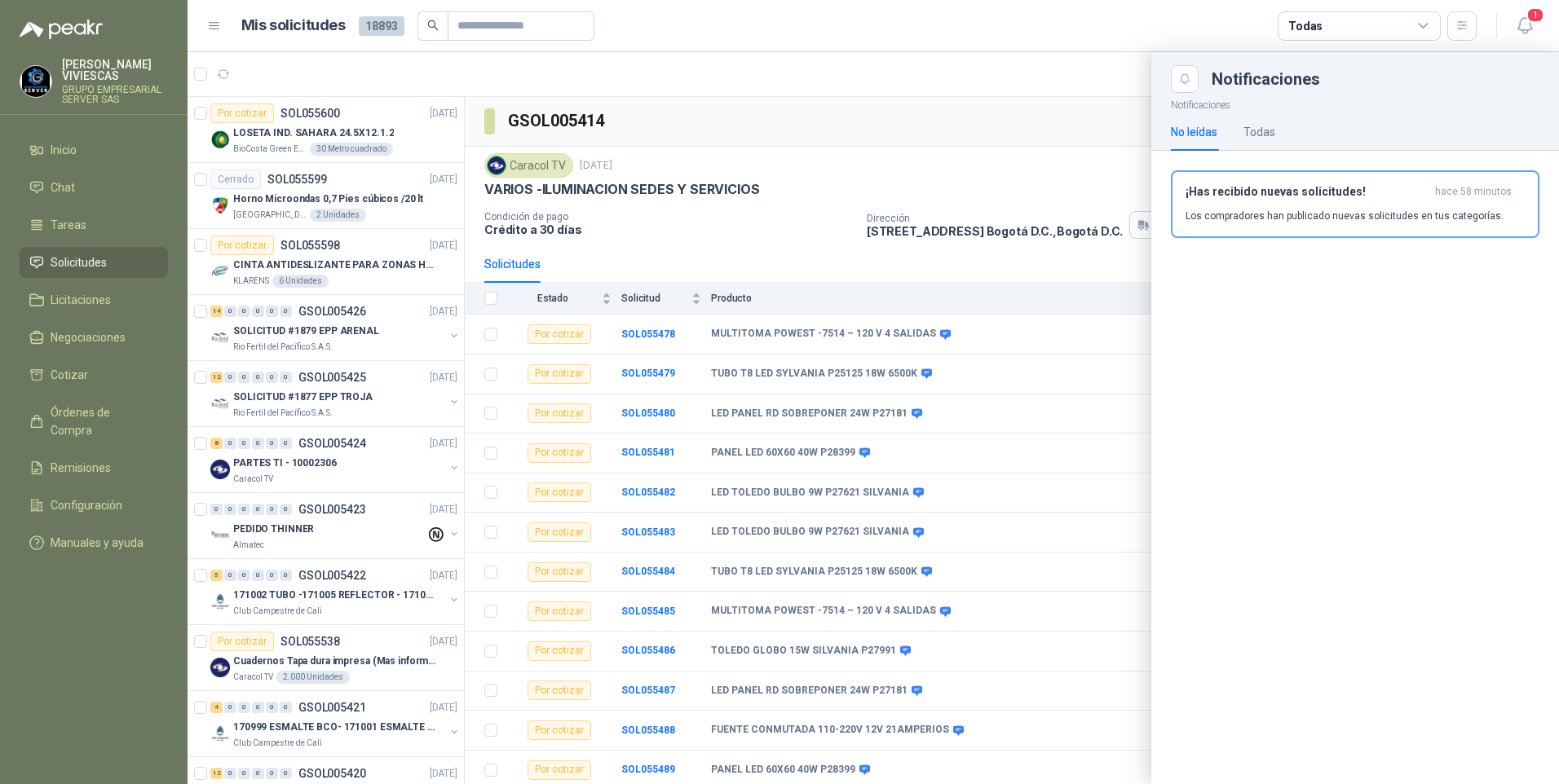
click at [61, 257] on span "Solicitudes" at bounding box center [79, 263] width 56 height 18
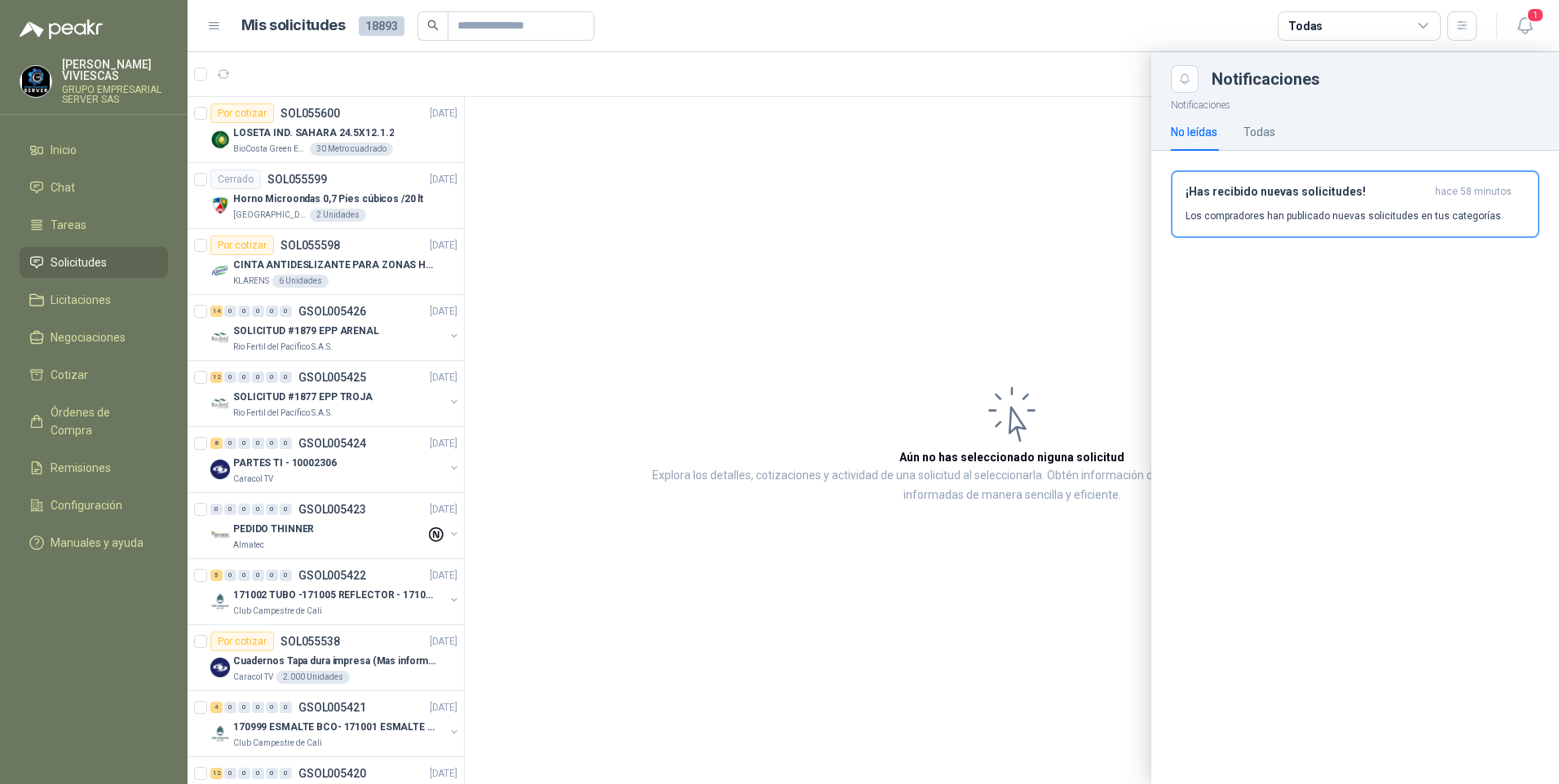
click at [220, 71] on div at bounding box center [873, 418] width 1371 height 732
